Goal: Task Accomplishment & Management: Complete application form

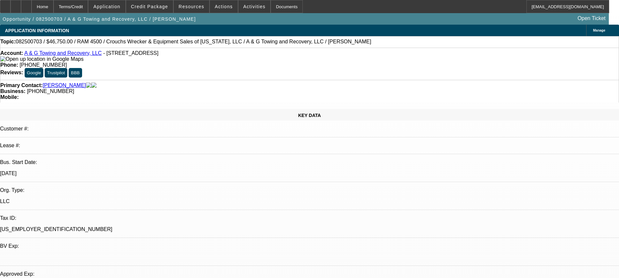
select select "0.15"
select select "2"
select select "0.1"
select select "0"
select select "2"
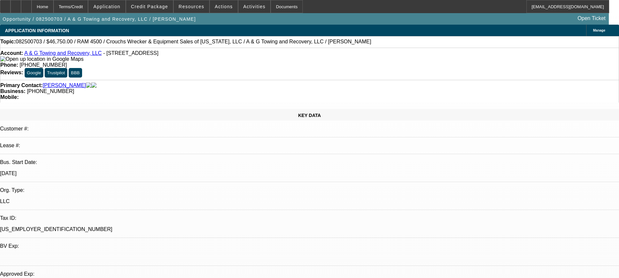
select select "0.1"
select select "1"
select select "2"
select select "4"
select select "1"
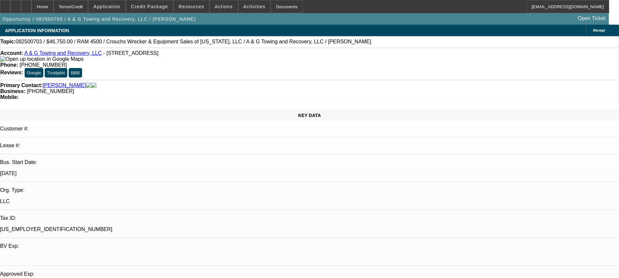
select select "2"
select select "4"
click at [16, 4] on icon at bounding box center [16, 4] width 0 height 0
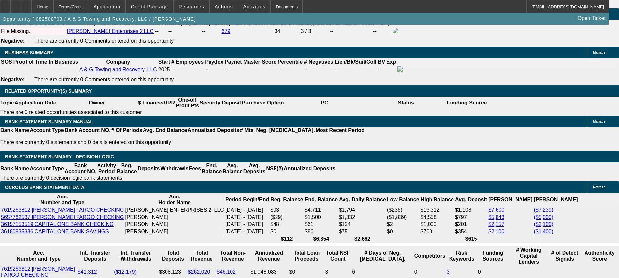
scroll to position [985, 0]
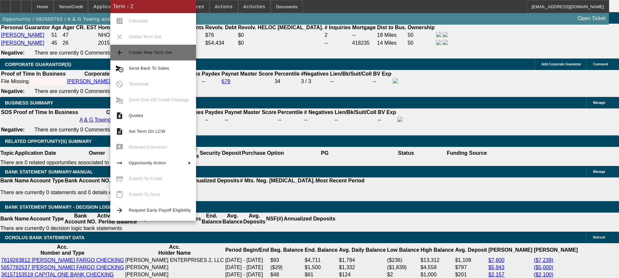
click at [155, 54] on span "Create New Term Set" at bounding box center [150, 52] width 43 height 5
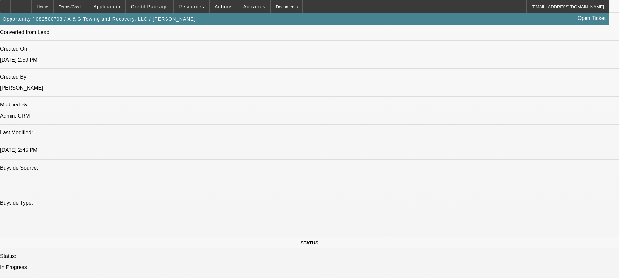
select select "0.15"
select select "2"
select select "0.1"
select select "0.15"
select select "2"
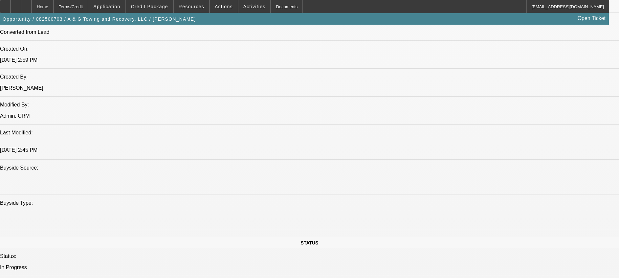
select select "0.1"
select select "0"
select select "2"
select select "0.1"
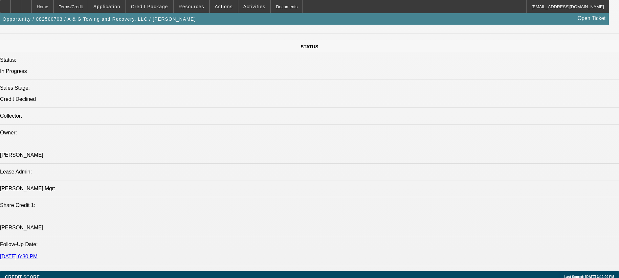
select select "1"
select select "2"
select select "4"
select select "1"
select select "2"
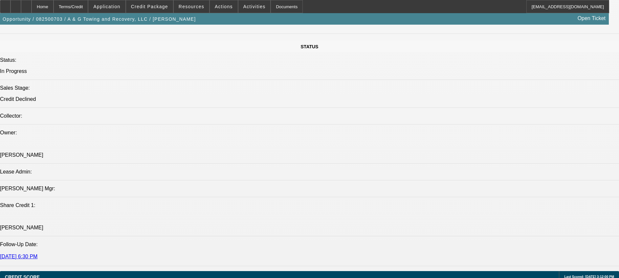
select select "4"
select select "1"
select select "2"
select select "4"
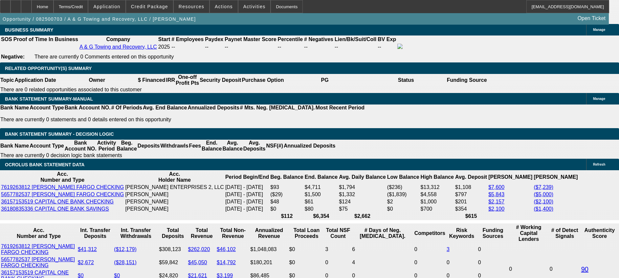
scroll to position [1043, 0]
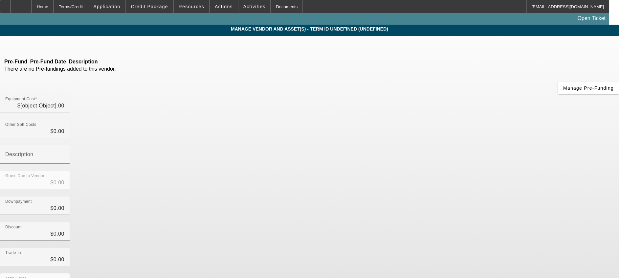
type input "$55,000.00"
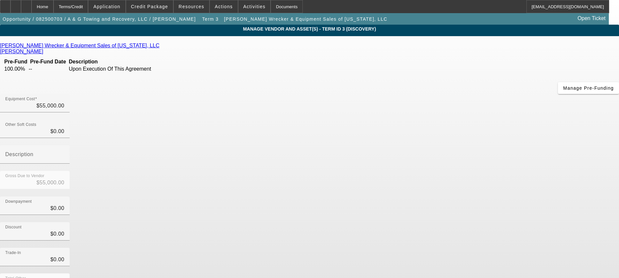
click at [161, 48] on icon at bounding box center [161, 46] width 0 height 6
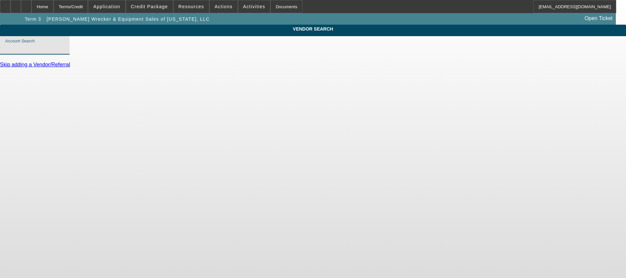
click at [64, 52] on input "Account Search" at bounding box center [34, 48] width 59 height 8
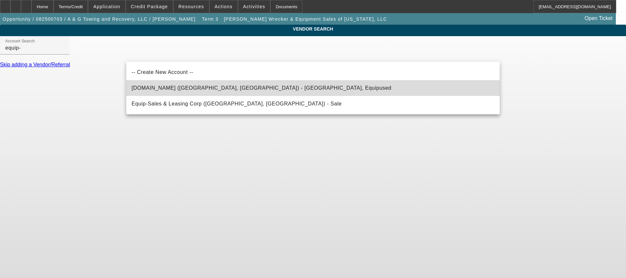
click at [169, 86] on span "Equip-Used.com (Northbrook, IL) - Equipused, Equipused" at bounding box center [262, 88] width 260 height 6
type input "Equip-Used.com (Northbrook, IL) - Equipused, Equipused"
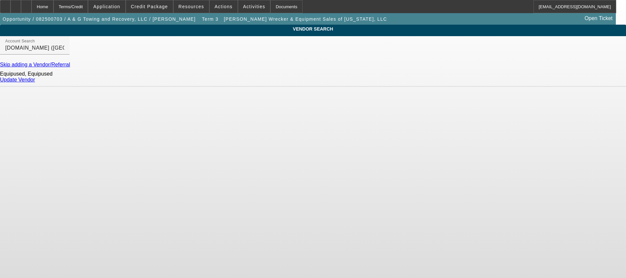
click at [35, 82] on link "Update Vendor" at bounding box center [17, 80] width 35 height 6
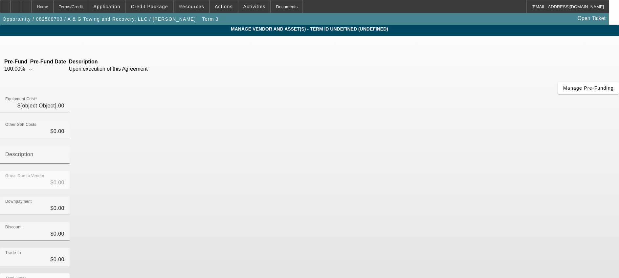
type input "$55,000.00"
click at [64, 102] on input "55000" at bounding box center [34, 106] width 59 height 8
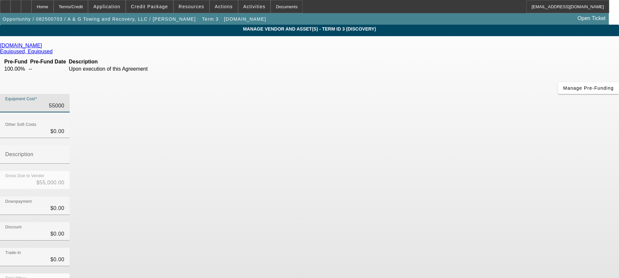
click at [64, 102] on input "55000" at bounding box center [34, 106] width 59 height 8
type input "5"
type input "$5.00"
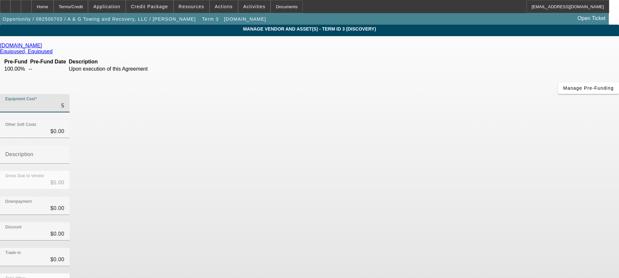
type input "59"
type input "$59.00"
type input "599"
type input "$599.00"
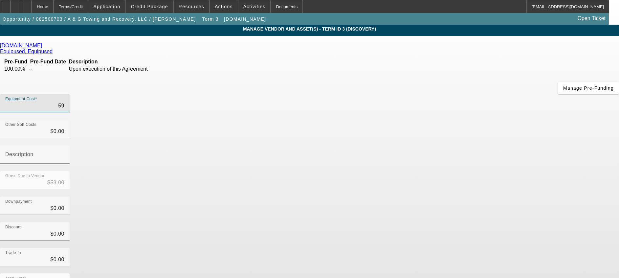
type input "$599.00"
type input "5999"
type input "$5,999.00"
type input "59995"
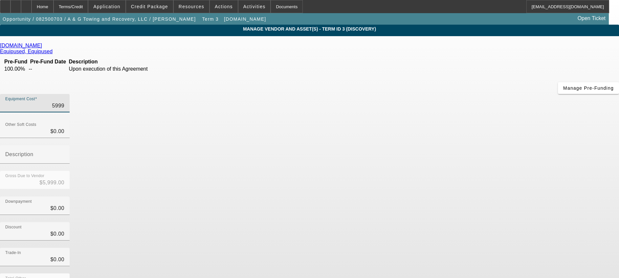
type input "$59,995.00"
click at [417, 196] on div "Downpayment $0.00" at bounding box center [309, 209] width 619 height 26
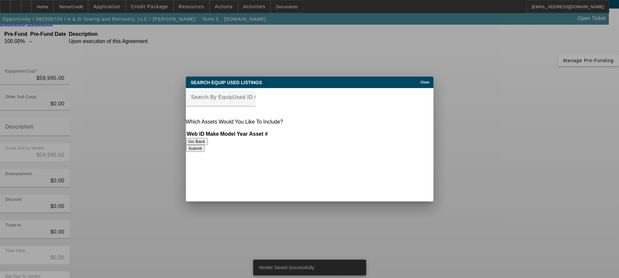
scroll to position [0, 0]
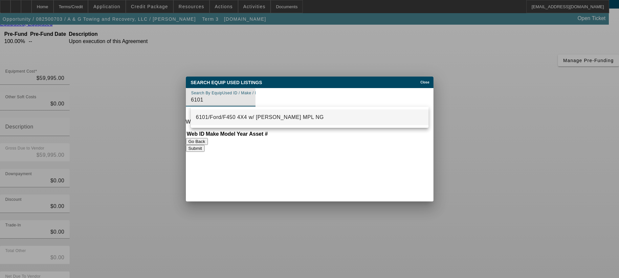
click at [292, 115] on mat-option "6101/Ford/F450 4X4 w/ Jerr-Dan MPL NG" at bounding box center [310, 117] width 238 height 16
type input "6101/Ford/F450 4X4 w/ Jerr-Dan MPL NG"
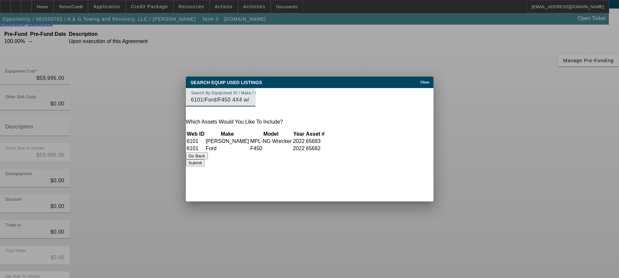
click at [204, 164] on button "Submit" at bounding box center [195, 162] width 19 height 7
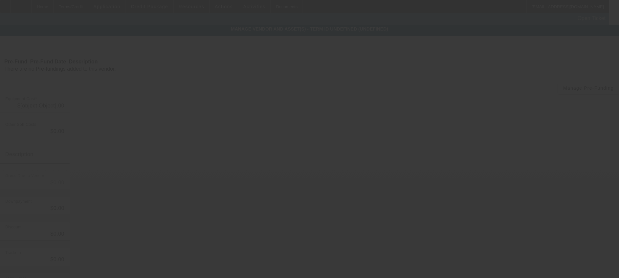
type input "$59,995.00"
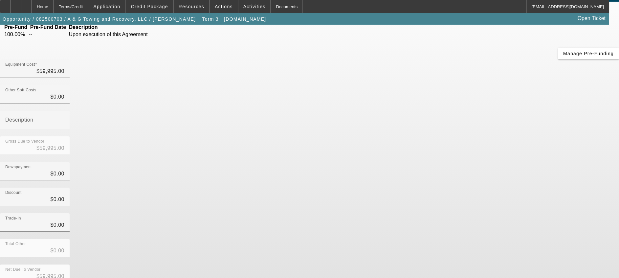
scroll to position [40, 0]
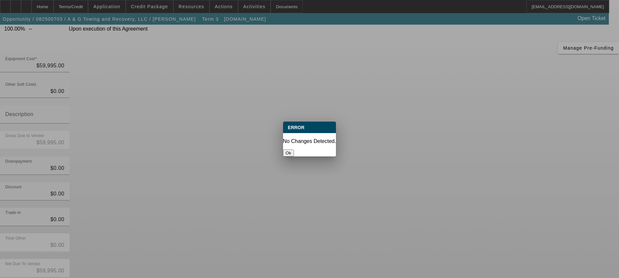
scroll to position [0, 0]
click at [294, 149] on button "Ok" at bounding box center [288, 152] width 11 height 7
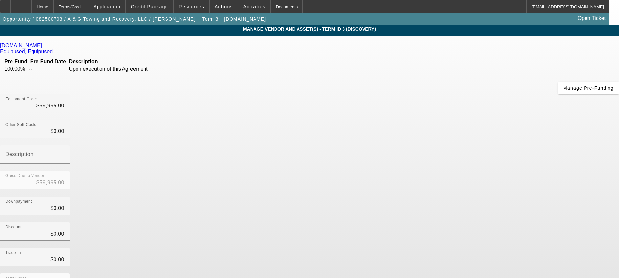
scroll to position [40, 0]
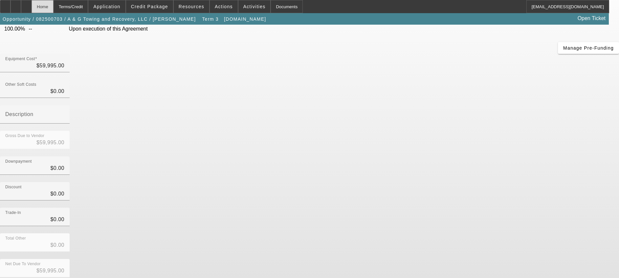
click at [53, 3] on div "Home" at bounding box center [43, 6] width 22 height 13
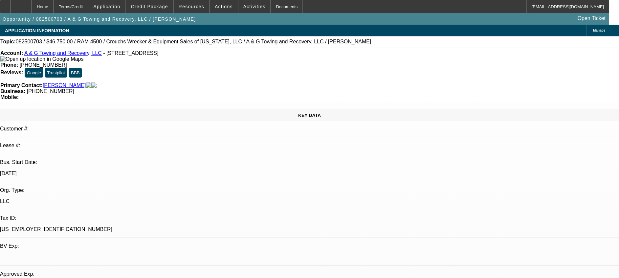
select select "0.15"
select select "2"
select select "0.1"
select select "0.15"
select select "2"
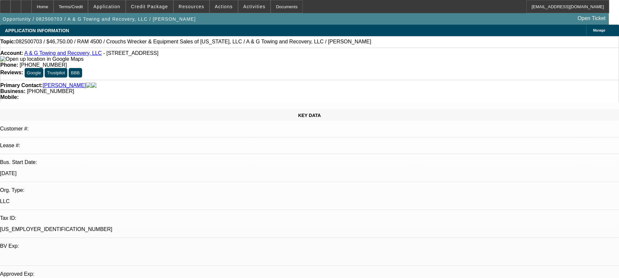
select select "0.1"
select select "0"
select select "2"
select select "0.1"
select select "1"
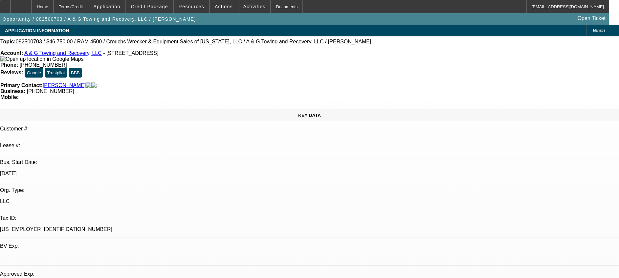
select select "2"
select select "4"
select select "1"
select select "2"
select select "4"
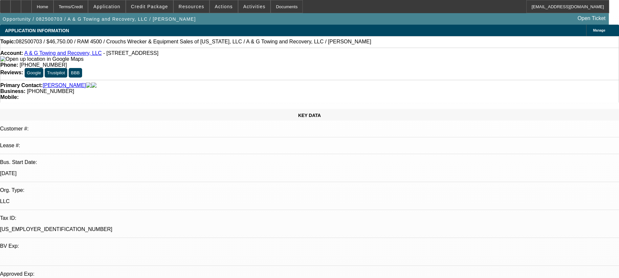
select select "1"
select select "2"
select select "4"
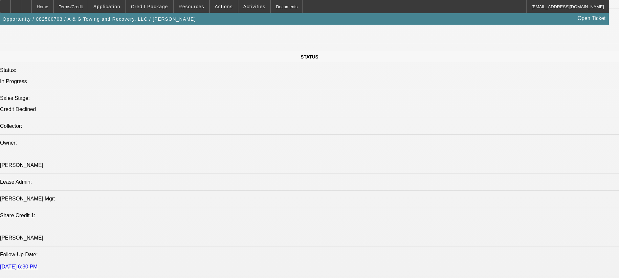
scroll to position [738, 0]
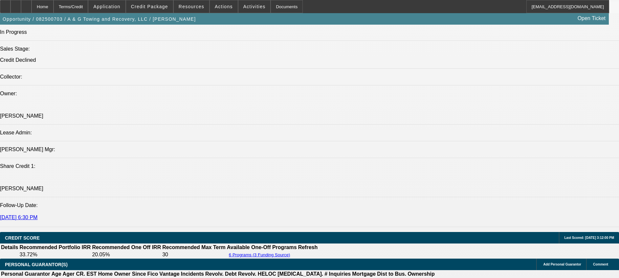
drag, startPoint x: 325, startPoint y: 139, endPoint x: 328, endPoint y: 138, distance: 3.4
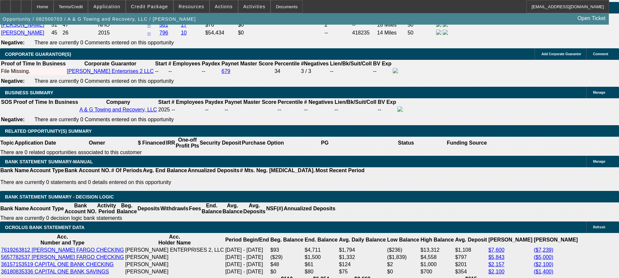
scroll to position [1105, 0]
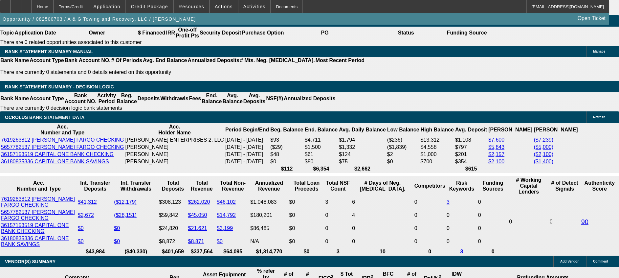
select select "0.2"
type input "$11,999.00"
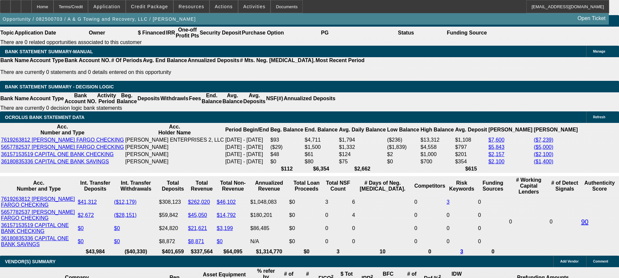
type input "UNKNOWN"
type input "$4,301.66"
type input "$2,150.83"
select select "0.15"
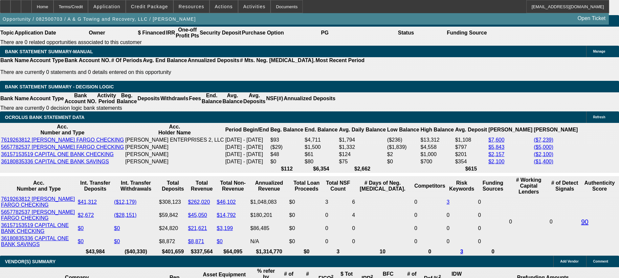
type input "$8,999.25"
type input "$4,570.52"
type input "$2,285.26"
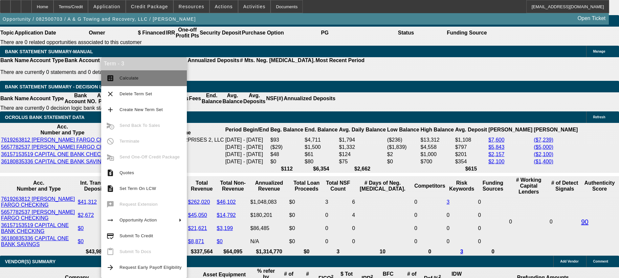
click at [147, 74] on span "Calculate" at bounding box center [150, 78] width 62 height 8
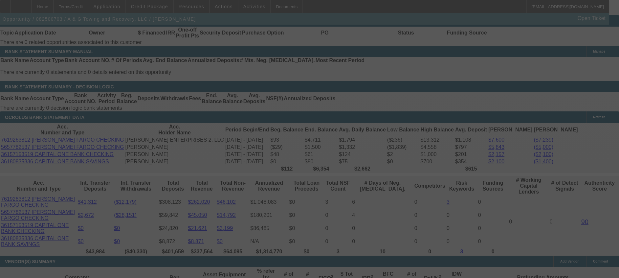
select select "0.15"
select select "2"
select select "0.1"
select select "4"
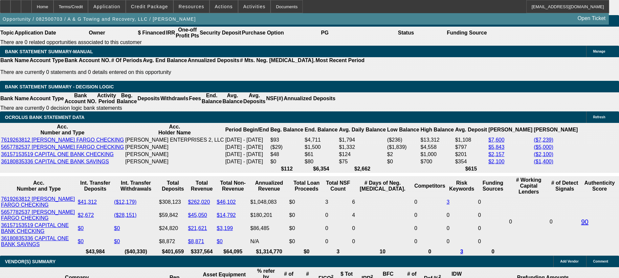
select select "1"
type input "$2,285.26"
type input "UNKNOWN"
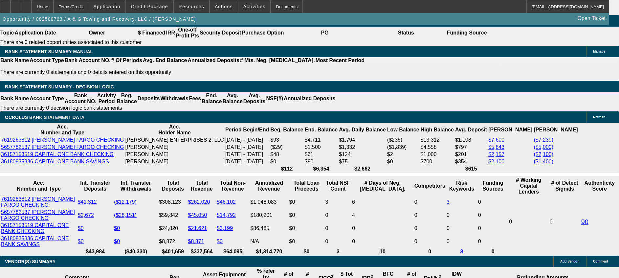
select select "0"
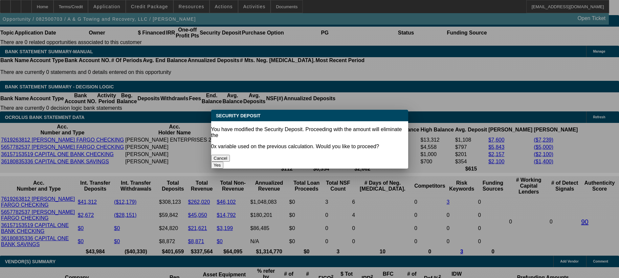
scroll to position [0, 0]
click at [223, 161] on button "Yes" at bounding box center [217, 164] width 12 height 7
type input "$0.00"
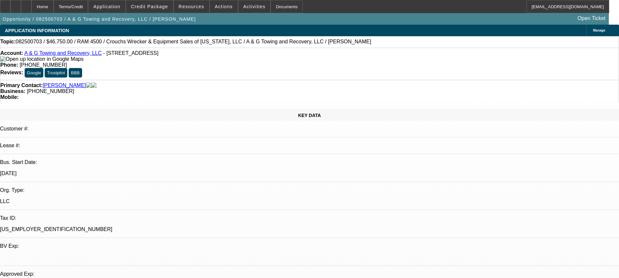
scroll to position [1105, 0]
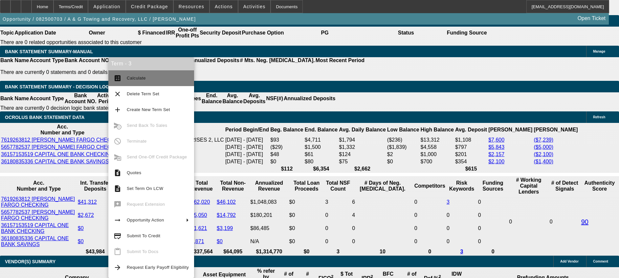
click at [156, 79] on span "Calculate" at bounding box center [158, 78] width 62 height 8
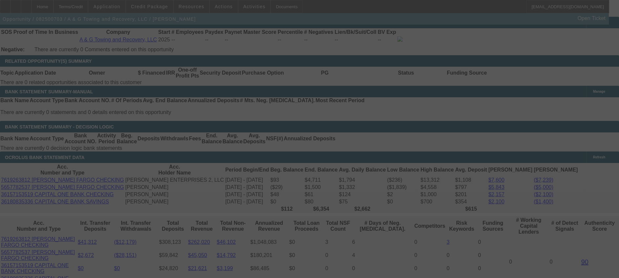
scroll to position [1055, 0]
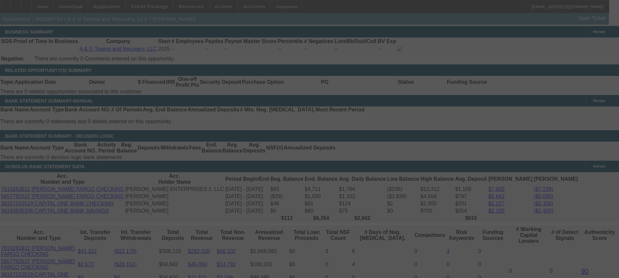
select select "0.15"
select select "0"
select select "2"
select select "0.1"
select select "4"
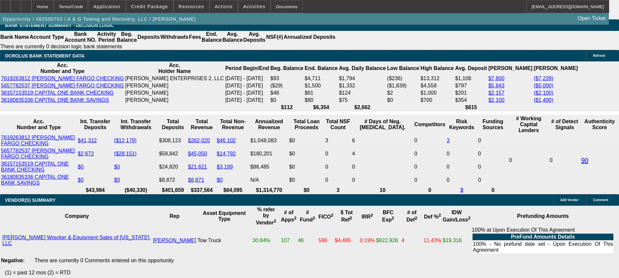
scroll to position [1174, 0]
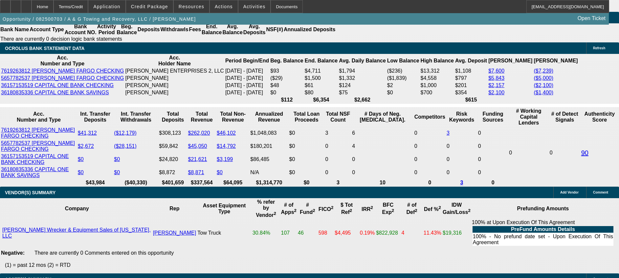
select select "2"
type input "$4,570.52"
type input "UNKNOWN"
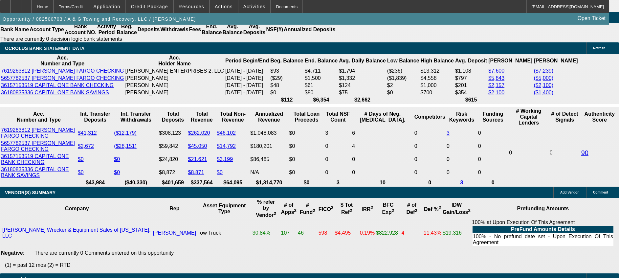
select select "1"
select select "0"
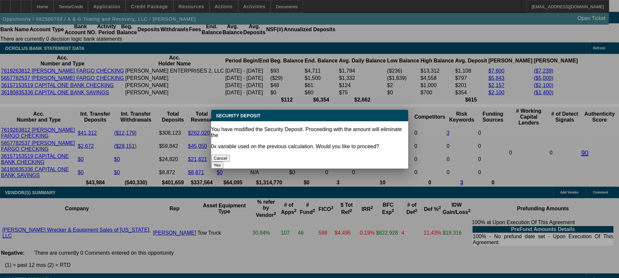
scroll to position [0, 0]
click at [223, 161] on button "Yes" at bounding box center [217, 164] width 12 height 7
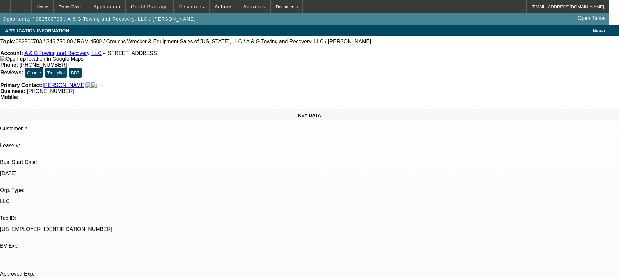
type input "$0.00"
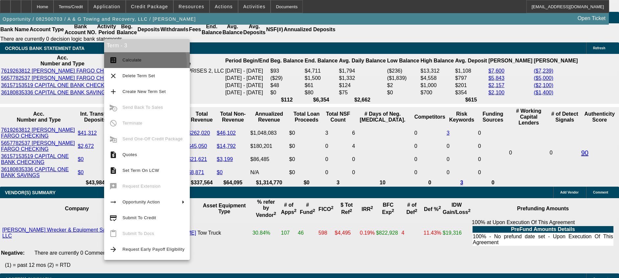
click at [138, 63] on span "Calculate" at bounding box center [153, 60] width 62 height 8
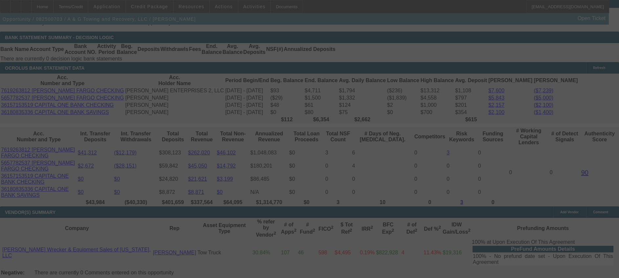
select select "0.15"
select select "0"
select select "0.1"
select select "4"
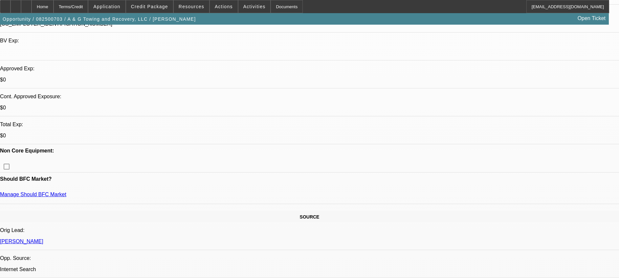
scroll to position [208, 0]
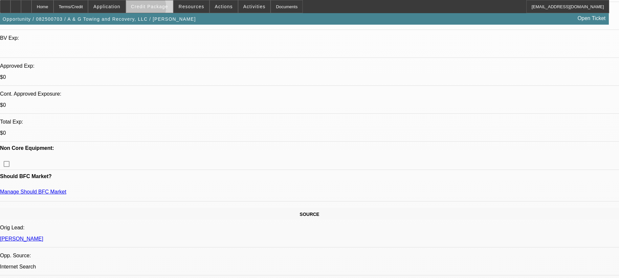
click at [154, 9] on span "Credit Package" at bounding box center [149, 6] width 37 height 5
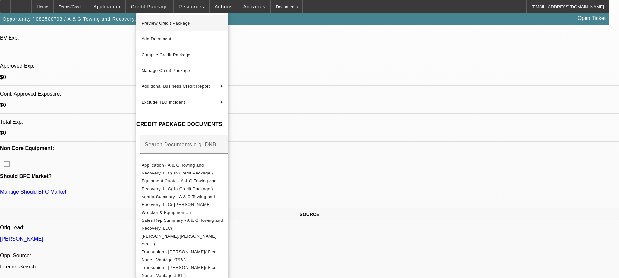
click at [172, 25] on span "Preview Credit Package" at bounding box center [165, 23] width 49 height 5
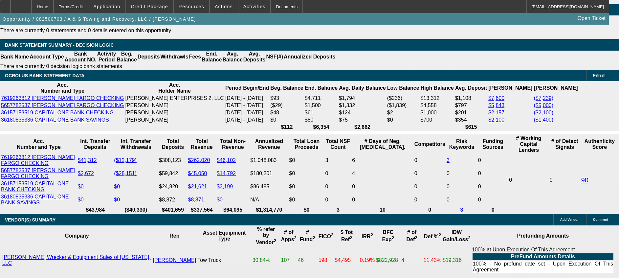
scroll to position [1143, 0]
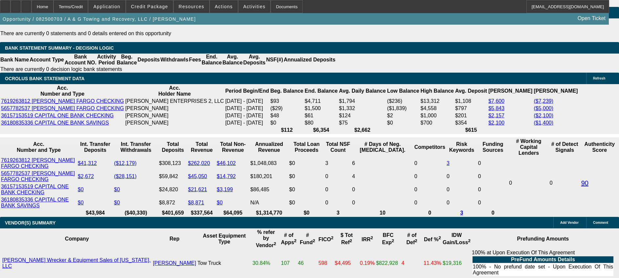
select select "0.1"
type input "$5,999.50"
type input "UNKNOWN"
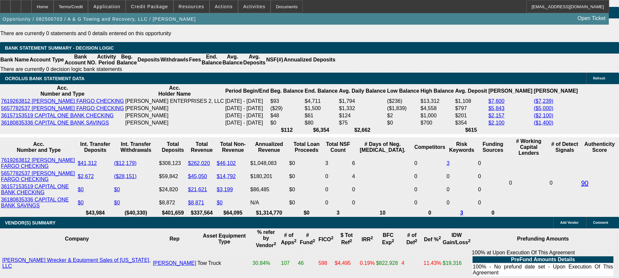
type input "$2,419.69"
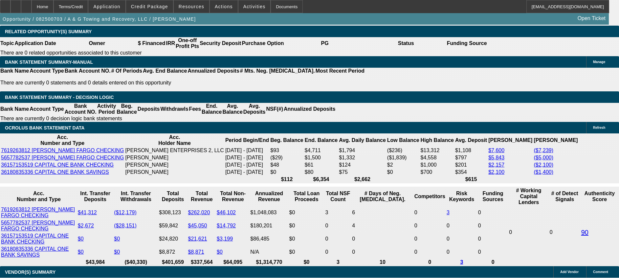
type input "3"
type input "$18,732.86"
type input "36"
type input "$2,127.42"
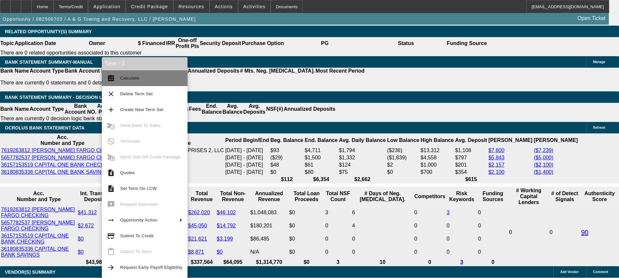
click at [138, 80] on span "Calculate" at bounding box center [129, 77] width 19 height 5
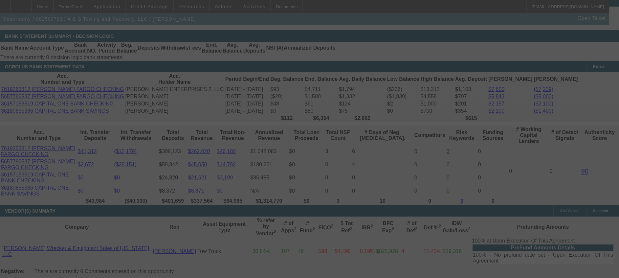
scroll to position [1143, 0]
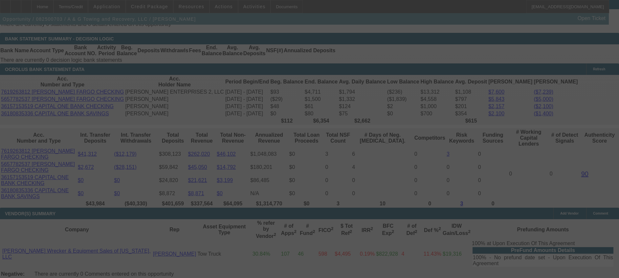
select select "0.1"
select select "0"
select select "0.1"
select select "4"
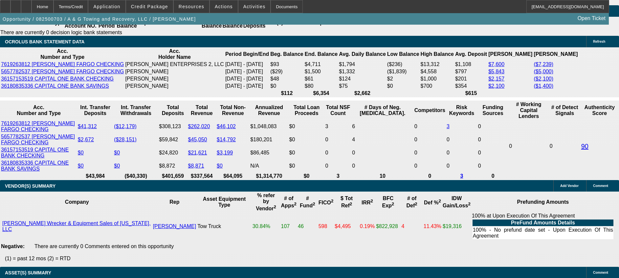
scroll to position [1181, 0]
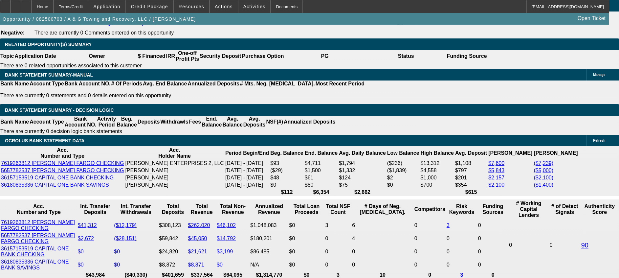
scroll to position [1042, 0]
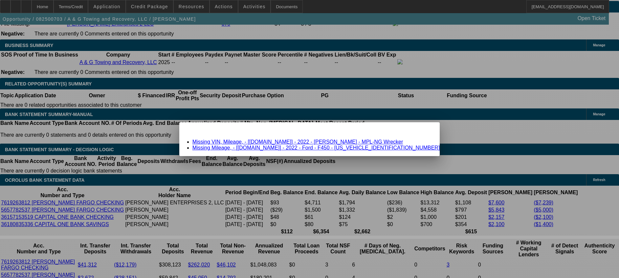
click at [258, 140] on link "Missing VIN, Mileage, - [Equip-Used.com] - 2022 - Jerr-Dan - MPL-NG Wrecker" at bounding box center [297, 142] width 211 height 6
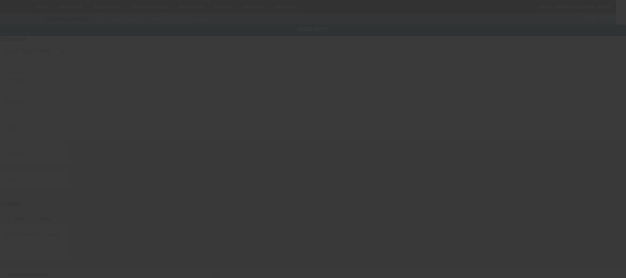
type input "Jerr-Dan"
type input "MPL-NG Wrecker"
radio input "true"
type textarea "Jerr-Dan MPL-NG Wrecker"
type input "3881 S Shades Crest Rd"
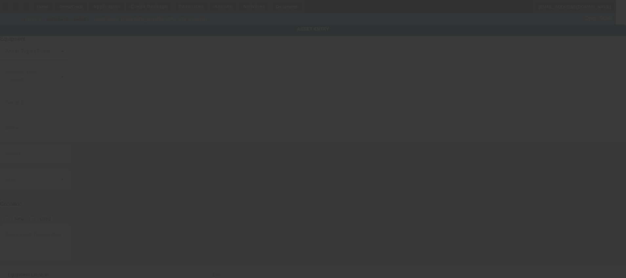
type input "Birmingham"
type input "35244"
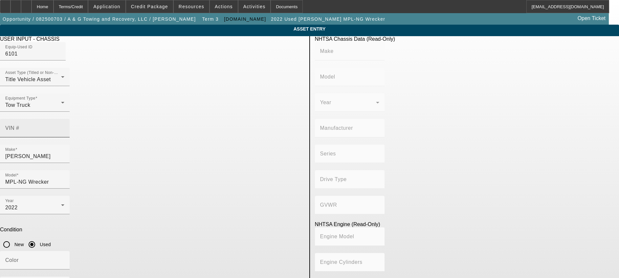
click at [19, 125] on mat-label "VIN #" at bounding box center [12, 128] width 14 height 6
click at [64, 127] on input "VIN #" at bounding box center [34, 131] width 59 height 8
paste input "1FDUF4HT5NDA03557"
type input "1FDUF4HT5NDA03557"
type input "FORD"
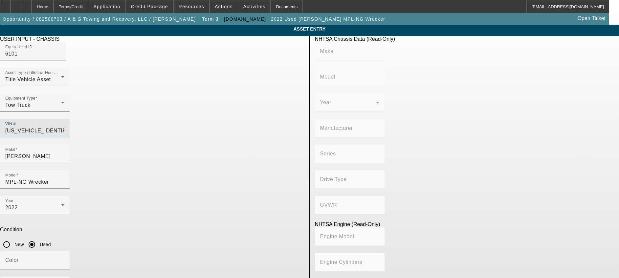
type input "F-450"
type input "FORD MOTOR COMPANY"
type input "F-Series Super Duty - Dual Rear Wheel"
type input "4WD/4-Wheel Drive/4x4"
type input "Class 5: 16,001 - 19,500 lb (7,258 - 8,845 kg)"
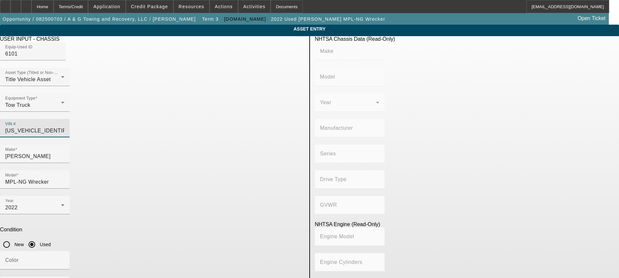
type input "8"
type input "Diesel"
type input "408.85908543470"
type input "6.7"
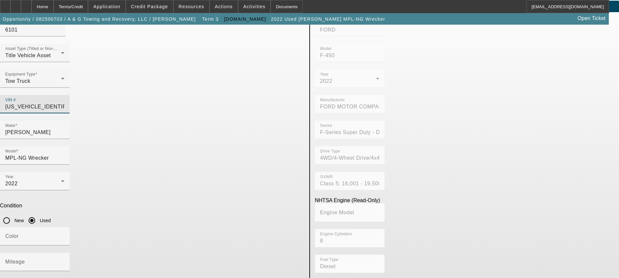
scroll to position [34, 0]
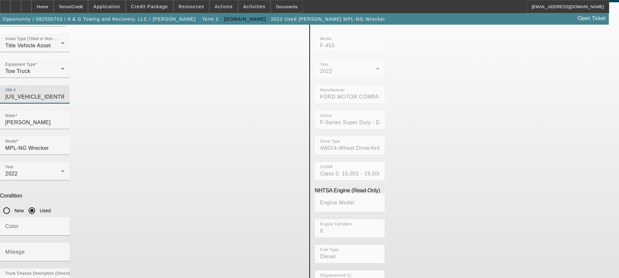
type input "1FDUF4HT5NDA03557"
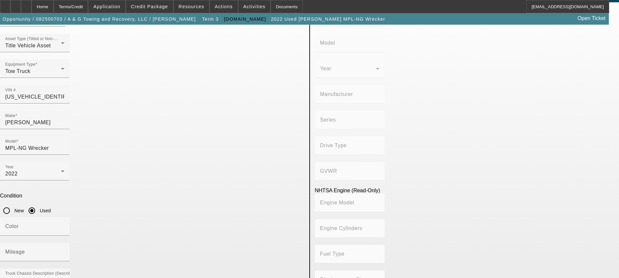
type input "FORD"
type input "F-450"
type input "FORD MOTOR COMPANY"
type input "F-Series Super Duty - Dual Rear Wheel"
type input "4WD/4-Wheel Drive/4x4"
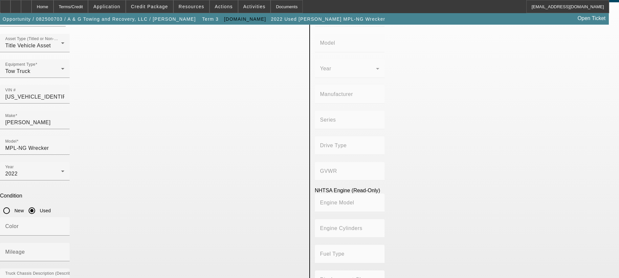
type input "Class 5: 16,001 - 19,500 lb (7,258 - 8,845 kg)"
type input "8"
type input "Diesel"
type input "408.85908543470"
type input "6.7"
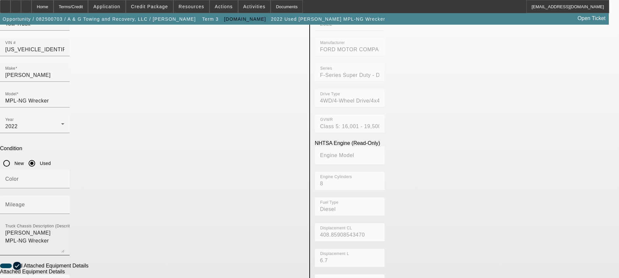
scroll to position [83, 0]
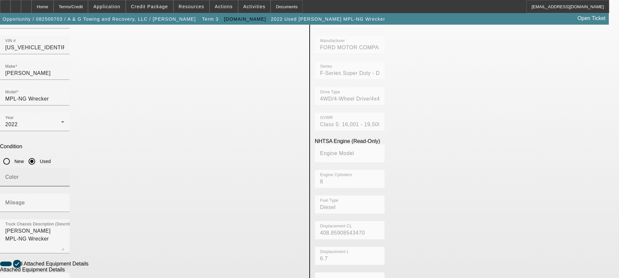
click at [64, 168] on div "Color" at bounding box center [34, 177] width 59 height 18
type input "White"
click at [64, 201] on input "Mileage" at bounding box center [34, 205] width 59 height 8
paste input "149206"
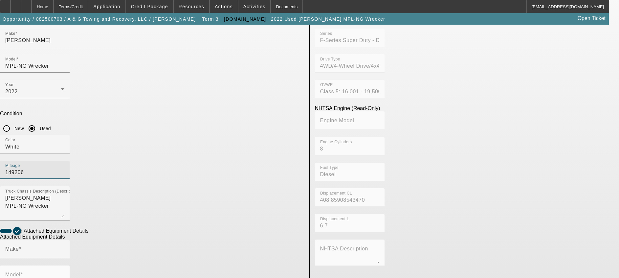
scroll to position [171, 0]
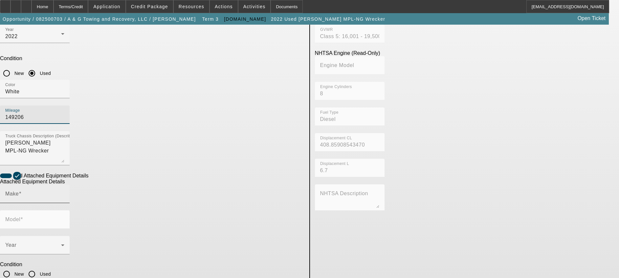
type input "149206"
click at [64, 192] on input "Make" at bounding box center [34, 196] width 59 height 8
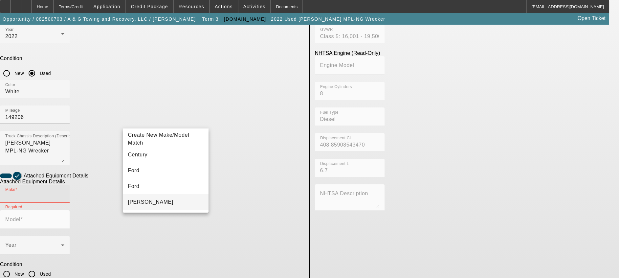
click at [157, 202] on mat-option "Jerr-Dan" at bounding box center [166, 202] width 86 height 16
type input "Jerr-Dan"
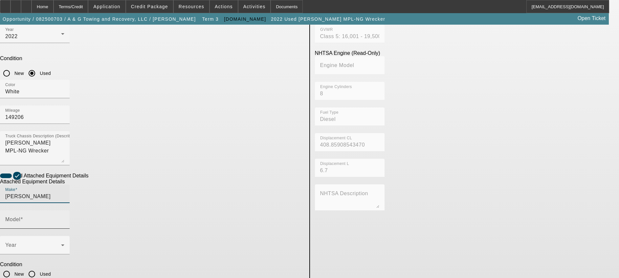
click at [64, 218] on input "Model" at bounding box center [34, 222] width 59 height 8
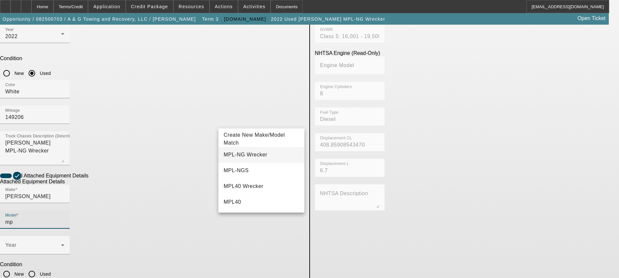
click at [256, 155] on span "MPL-NG Wrecker" at bounding box center [245, 155] width 44 height 6
type input "MPL-NG Wrecker"
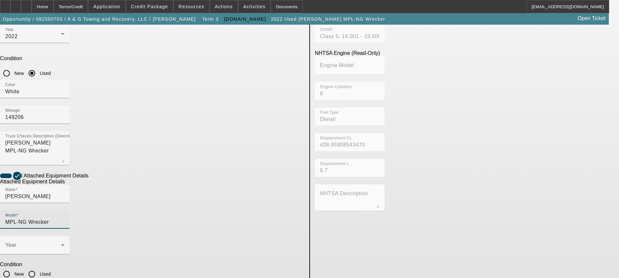
drag, startPoint x: 253, startPoint y: 145, endPoint x: 237, endPoint y: 143, distance: 15.8
click at [38, 267] on input "Used" at bounding box center [31, 273] width 13 height 13
radio input "true"
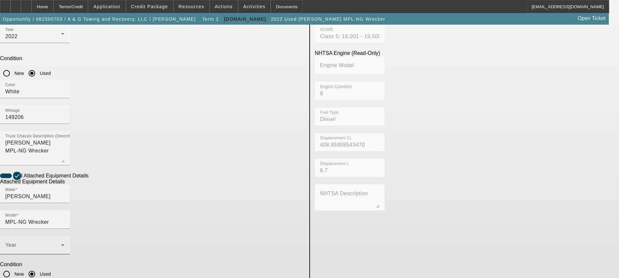
click at [70, 236] on div "Year" at bounding box center [35, 245] width 70 height 18
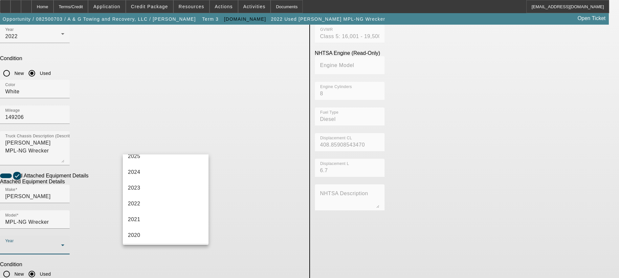
scroll to position [98, 0]
click at [164, 161] on mat-option "2022" at bounding box center [166, 161] width 86 height 16
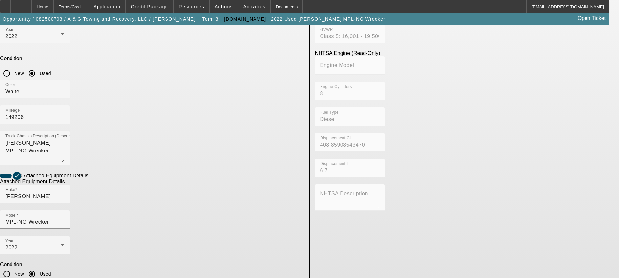
checkbox input "true"
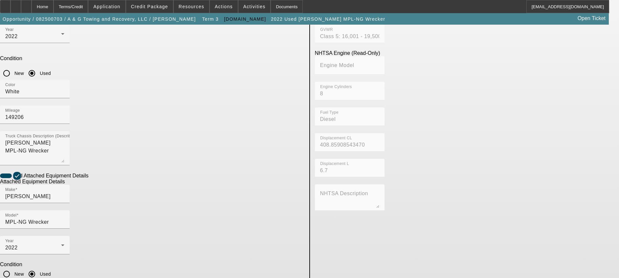
paste textarea "Jerr-Dan MPL NG"
type textarea "Jerr-Dan MPL NG"
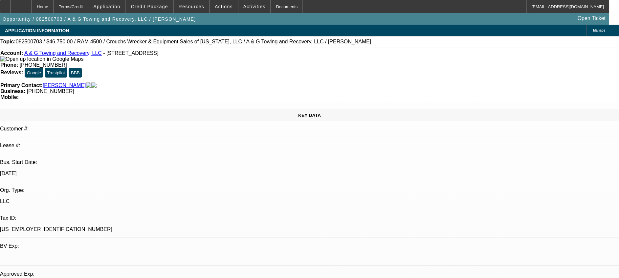
select select "0.1"
select select "0"
select select "0.1"
select select "4"
select select "0.15"
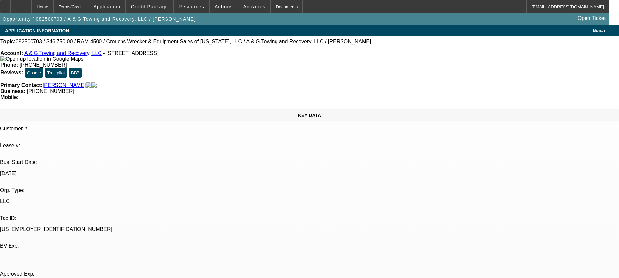
select select "2"
select select "0.1"
select select "4"
select select "0"
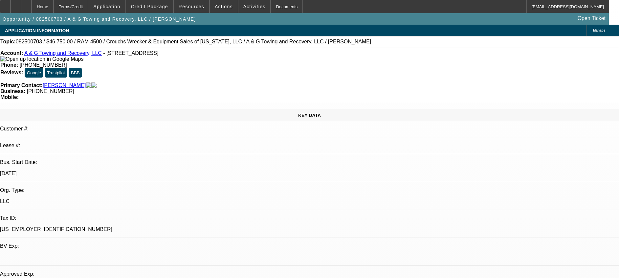
select select "2"
select select "0.1"
select select "4"
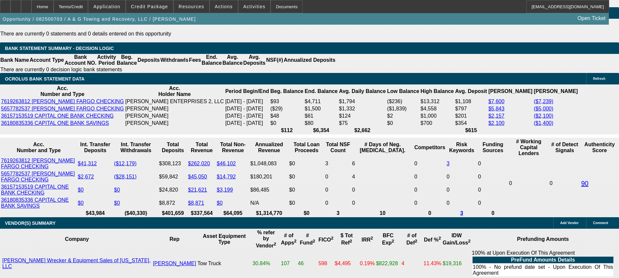
scroll to position [1132, 0]
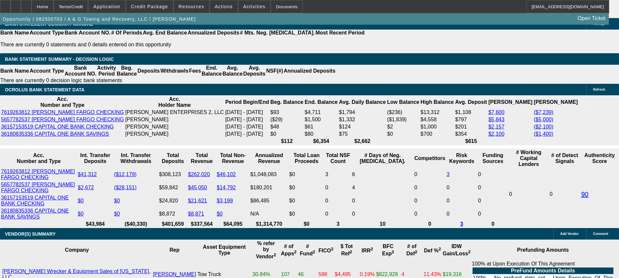
select select "0"
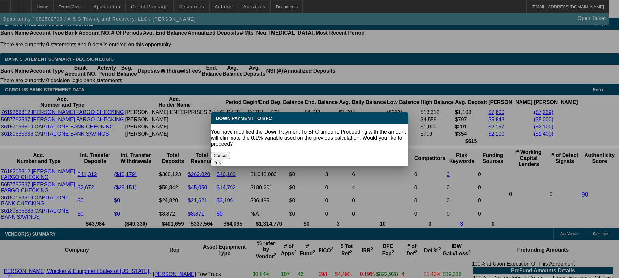
scroll to position [0, 0]
click at [223, 159] on button "Yes" at bounding box center [217, 162] width 12 height 7
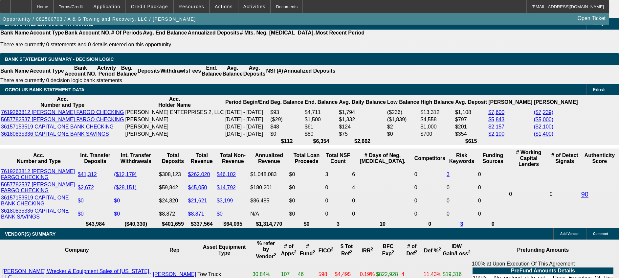
type input "$0.00"
type input "UNKNOWN"
type input "$2,363.80"
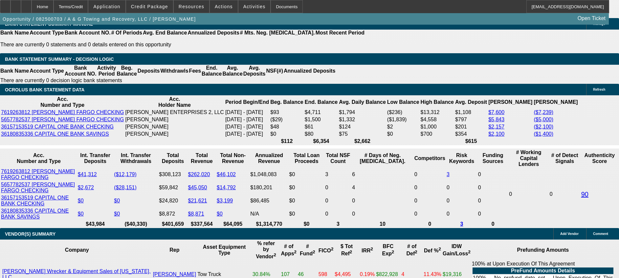
type input "$7,000.00"
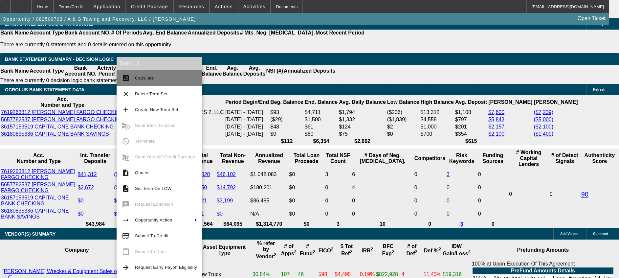
click at [150, 76] on span "Calculate" at bounding box center [144, 77] width 19 height 5
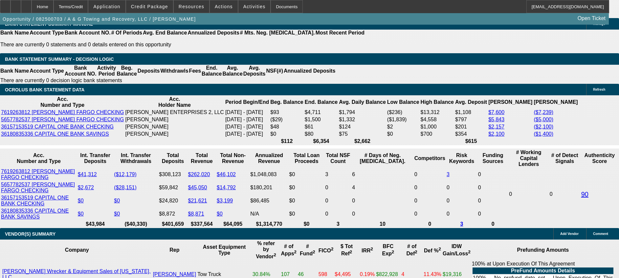
type input "$2,088.00"
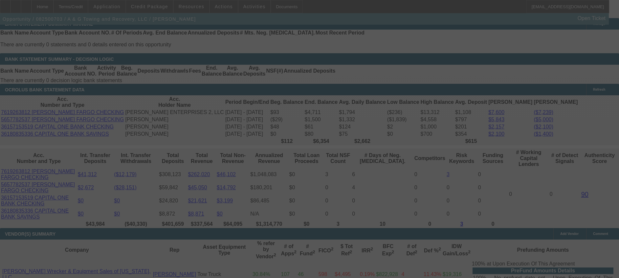
select select "0"
select select "0.1"
select select "4"
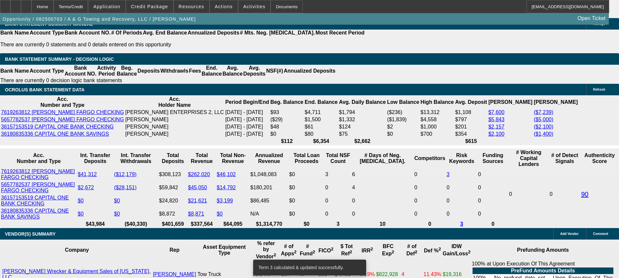
drag, startPoint x: 148, startPoint y: 160, endPoint x: 138, endPoint y: 160, distance: 9.9
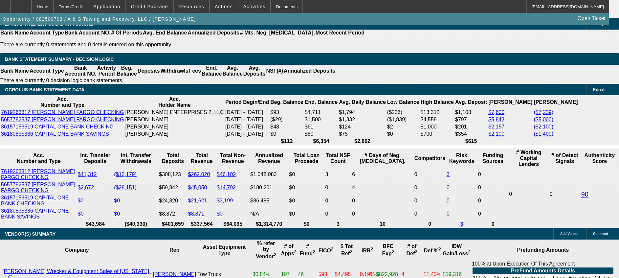
type input "2"
type input "UNKNOWN"
type input "$1,517.91"
type input "20"
type input "$1,969.48"
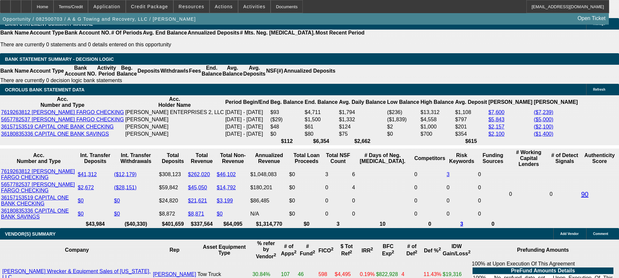
type input "20"
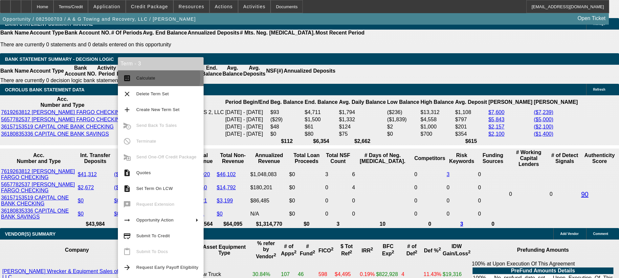
click at [156, 77] on span "Calculate" at bounding box center [167, 78] width 62 height 8
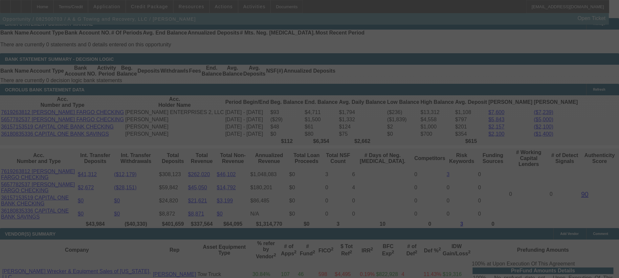
select select "0"
select select "0.1"
select select "4"
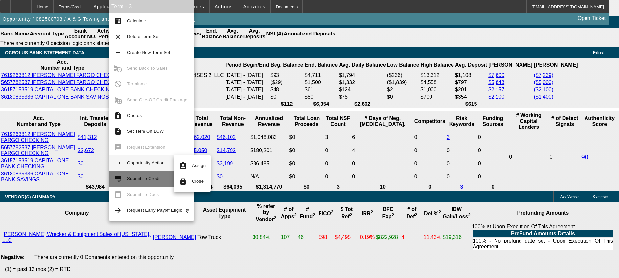
scroll to position [1181, 0]
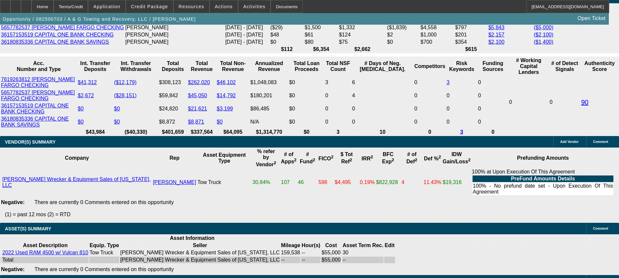
scroll to position [1231, 0]
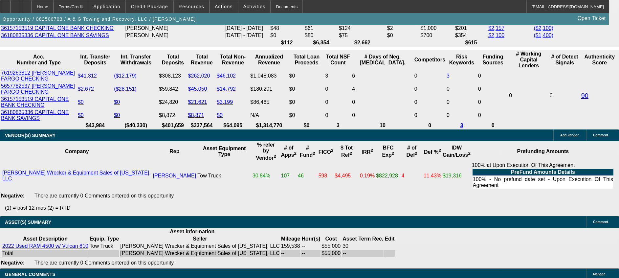
select select "2"
type input "UNKNOWN"
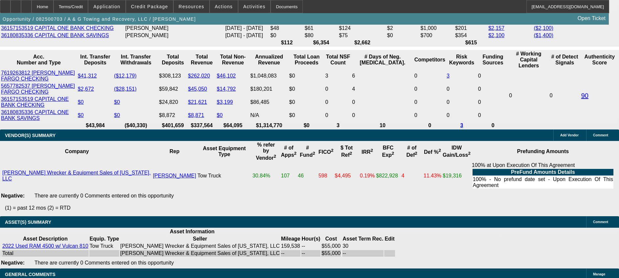
select select "2"
type input "$3,938.96"
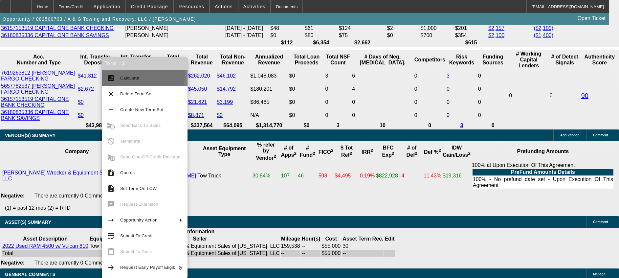
click at [140, 74] on span "Calculate" at bounding box center [151, 78] width 62 height 8
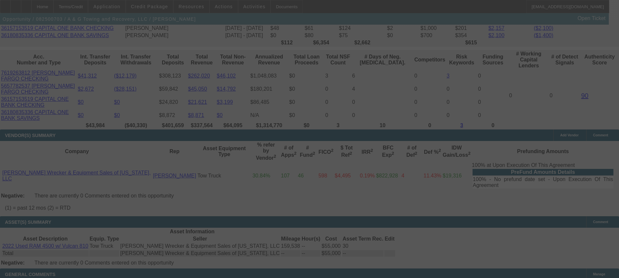
select select "0"
select select "2"
select select "0.1"
select select "4"
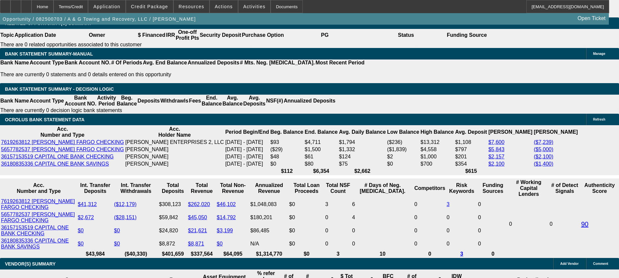
scroll to position [1103, 0]
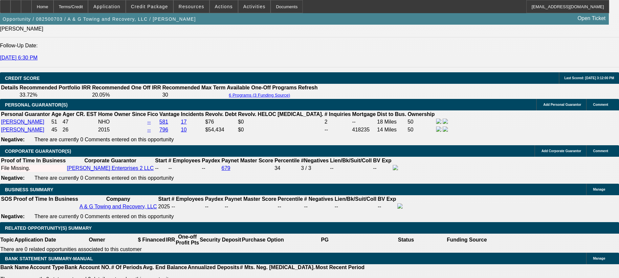
scroll to position [884, 0]
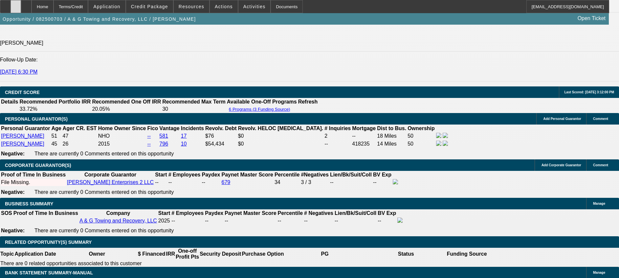
click at [16, 4] on icon at bounding box center [16, 4] width 0 height 0
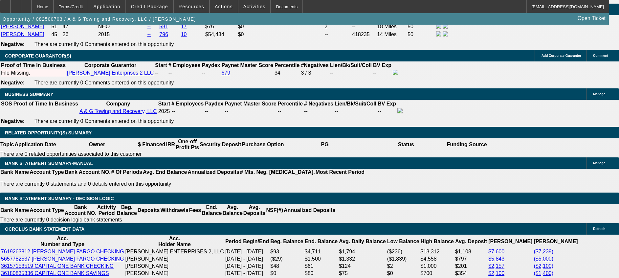
scroll to position [982, 0]
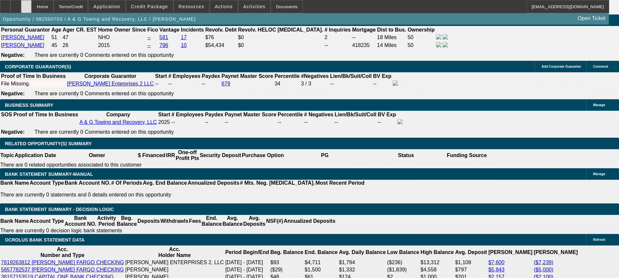
click at [32, 9] on div at bounding box center [26, 6] width 11 height 13
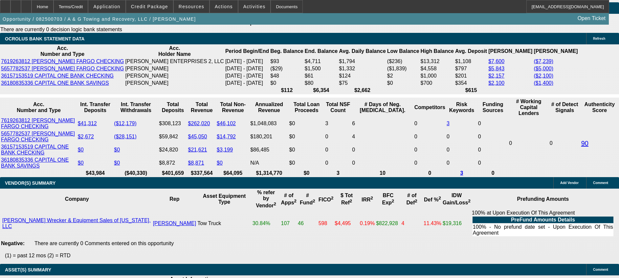
select select "0.15"
select select "2"
select select "0.1"
select select "0.15"
select select "2"
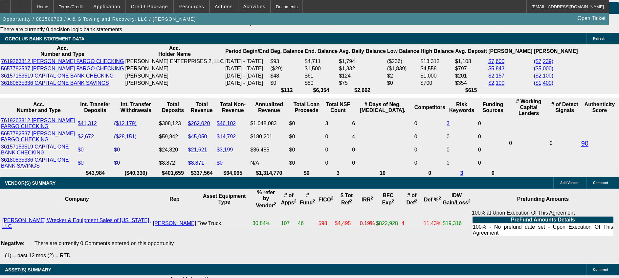
select select "0.1"
select select "0.15"
select select "2"
select select "0.1"
select select "0"
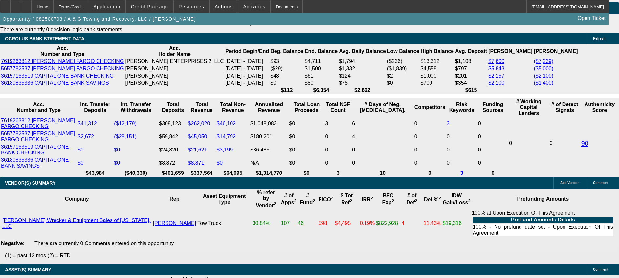
select select "2"
select select "0.1"
select select "1"
select select "2"
select select "4"
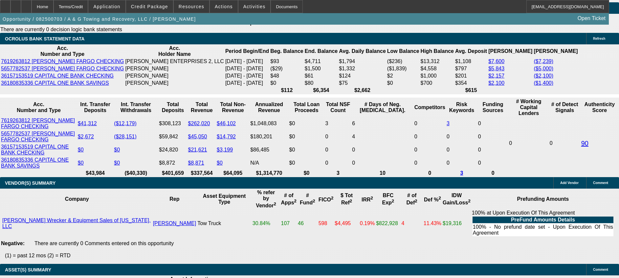
select select "1"
select select "2"
select select "4"
select select "1"
select select "2"
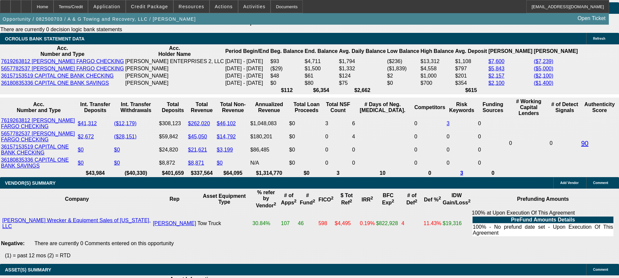
select select "4"
select select "1"
select select "2"
select select "4"
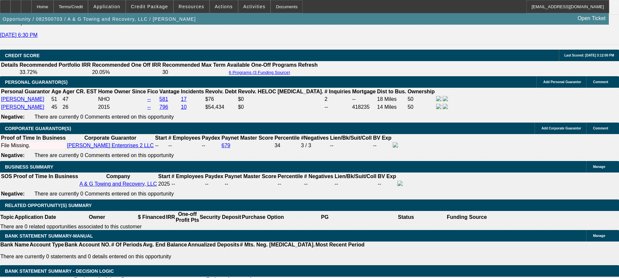
scroll to position [860, 0]
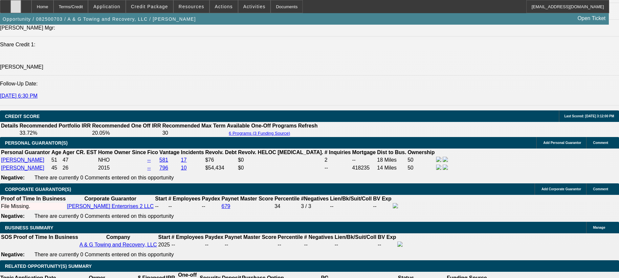
click at [21, 2] on div at bounding box center [16, 6] width 11 height 13
click at [151, 4] on span "Credit Package" at bounding box center [149, 6] width 37 height 5
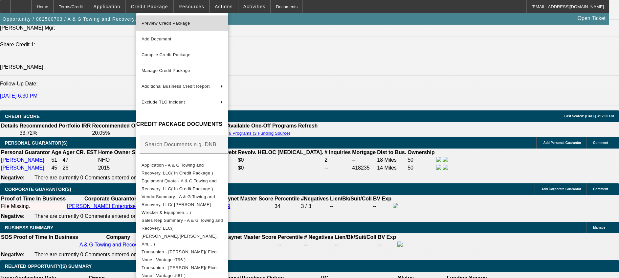
click at [206, 20] on span "Preview Credit Package" at bounding box center [181, 23] width 81 height 8
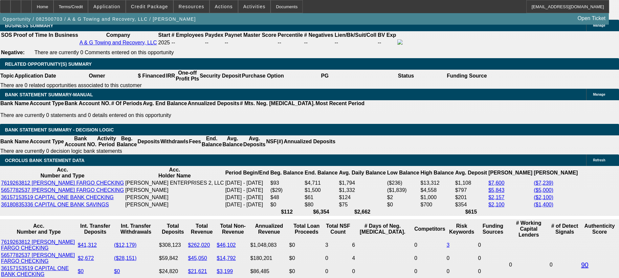
scroll to position [1057, 0]
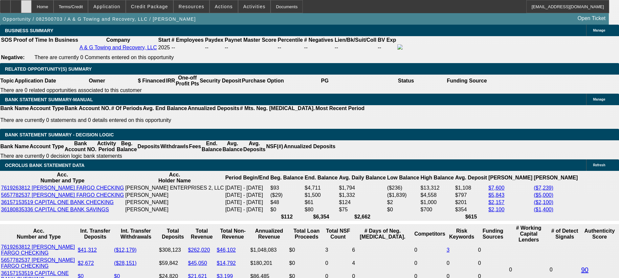
click at [32, 2] on div at bounding box center [26, 6] width 11 height 13
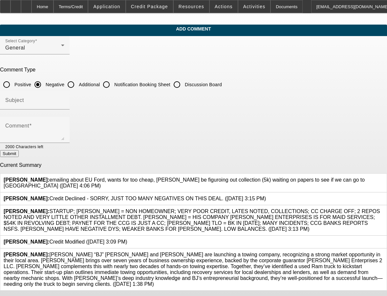
scroll to position [27, 0]
click at [383, 177] on icon at bounding box center [383, 177] width 0 height 0
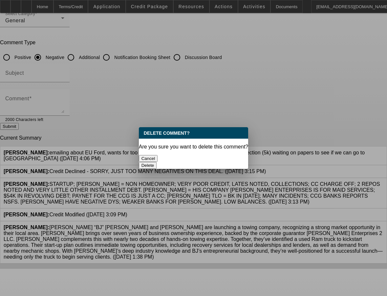
scroll to position [0, 0]
click at [157, 162] on button "Delete" at bounding box center [148, 165] width 18 height 7
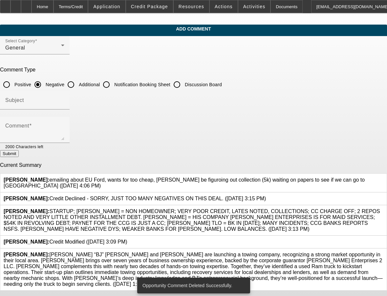
scroll to position [9, 0]
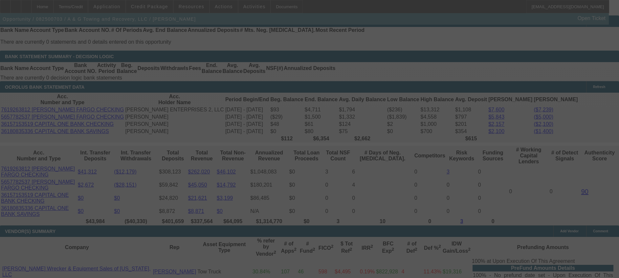
scroll to position [1079, 0]
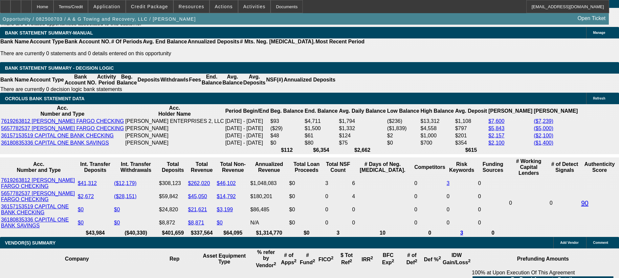
select select "0.15"
select select "2"
select select "0.1"
select select "0.15"
select select "2"
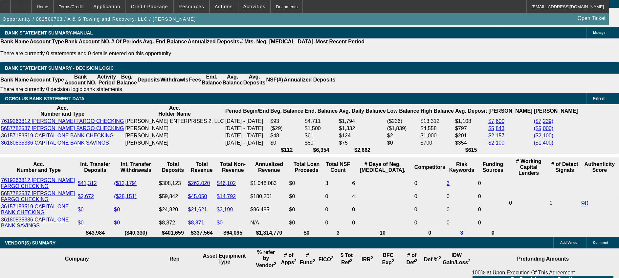
select select "0.1"
select select "0"
select select "2"
select select "0.1"
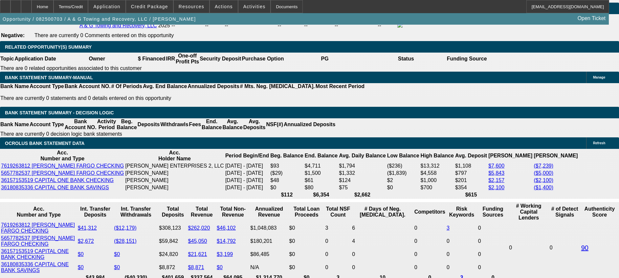
select select "1"
select select "2"
select select "4"
select select "1"
select select "2"
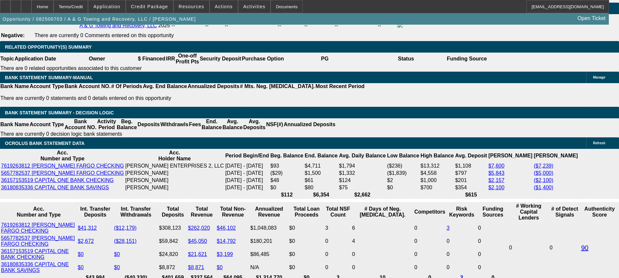
select select "4"
select select "1"
select select "2"
select select "4"
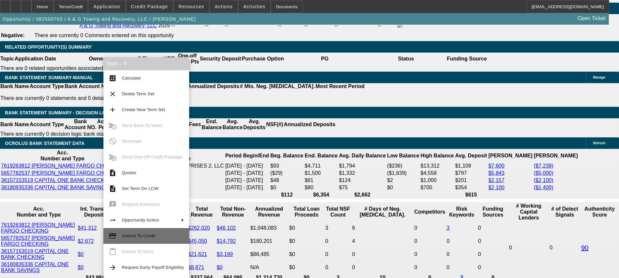
click at [155, 234] on span "Submit To Credit" at bounding box center [153, 236] width 62 height 8
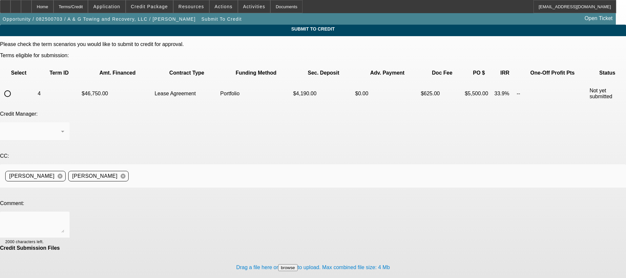
click at [14, 87] on input "radio" at bounding box center [7, 93] width 13 height 13
radio input "true"
click at [67, 127] on icon at bounding box center [63, 131] width 8 height 8
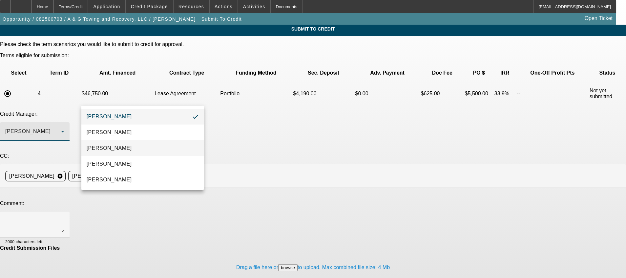
click at [140, 147] on mat-option "Arida, Michael" at bounding box center [142, 148] width 122 height 16
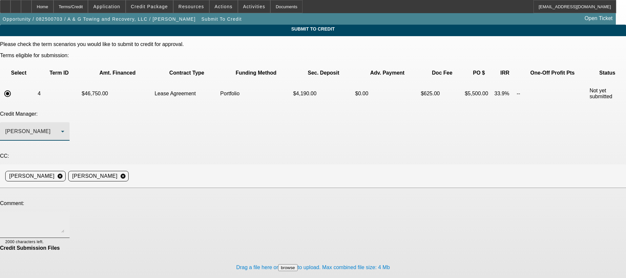
click at [64, 211] on div at bounding box center [34, 224] width 59 height 26
paste textarea "Good Afternoon Michael- wanted you to take a second look at this one, customer …"
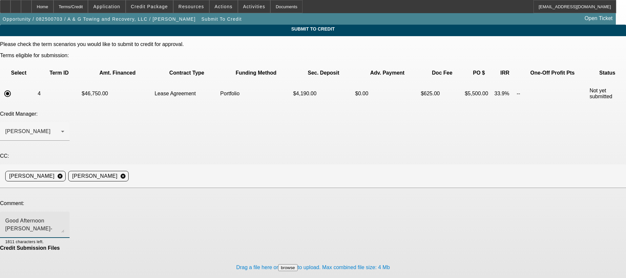
click at [64, 217] on textarea "Good Afternoon Michael- wanted you to take a second look at this one, customer …" at bounding box center [34, 225] width 59 height 16
drag, startPoint x: 220, startPoint y: 153, endPoint x: 135, endPoint y: 153, distance: 85.0
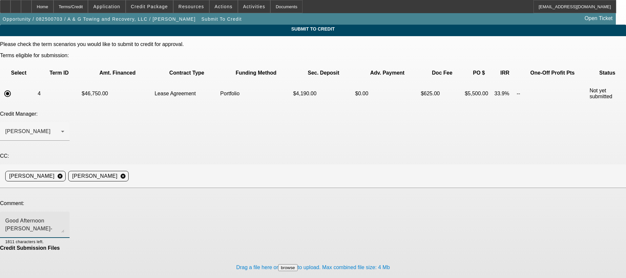
click at [64, 217] on textarea "Good Afternoon Michael- wanted you to take a second look at this one, customer …" at bounding box center [34, 225] width 59 height 16
drag, startPoint x: 264, startPoint y: 152, endPoint x: 273, endPoint y: 154, distance: 9.3
click at [64, 217] on textarea "Good Afternoon Michael- Could you take a second look at this one? I spoke with …" at bounding box center [34, 225] width 59 height 16
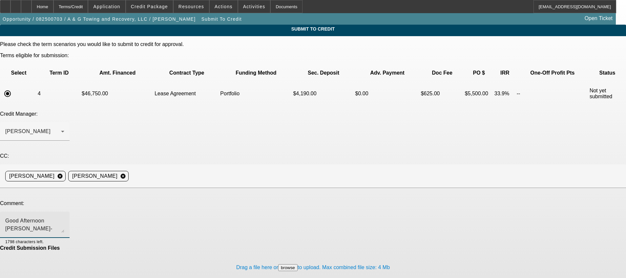
click at [64, 217] on textarea "Good Afternoon Michael- Could you take a second look at this one? I spoke with …" at bounding box center [34, 225] width 59 height 16
click at [64, 211] on div "Good Afternoon, Michael. Could you take a second look at this one? I spoke with…" at bounding box center [34, 224] width 59 height 26
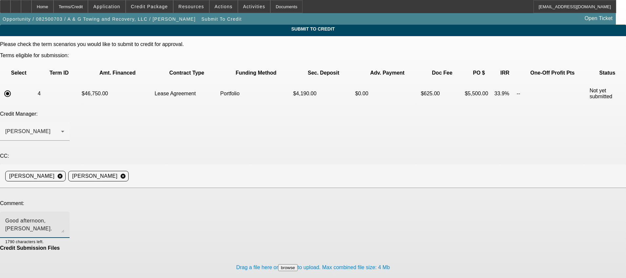
click at [64, 217] on textarea "Good afternoon, Michael. Could you take a second look at this one? I spoke with…" at bounding box center [34, 225] width 59 height 16
type textarea "Good afternoon, Michael. Could you take a second look at this one? I spoke with…"
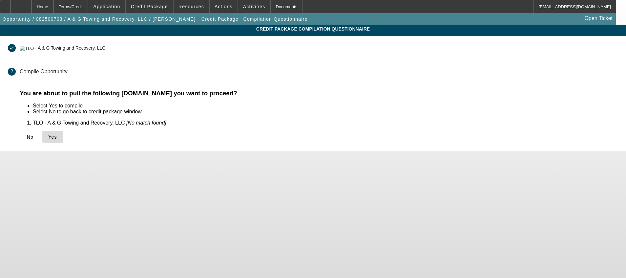
click at [57, 136] on span "Yes" at bounding box center [52, 136] width 9 height 5
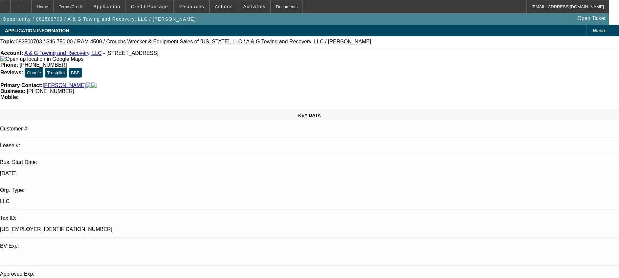
select select "0.15"
select select "2"
select select "0.1"
select select "4"
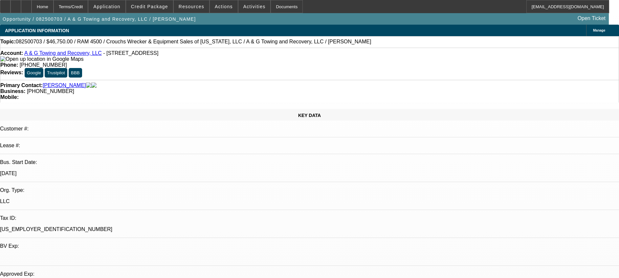
select select "0.15"
select select "2"
select select "0.1"
select select "4"
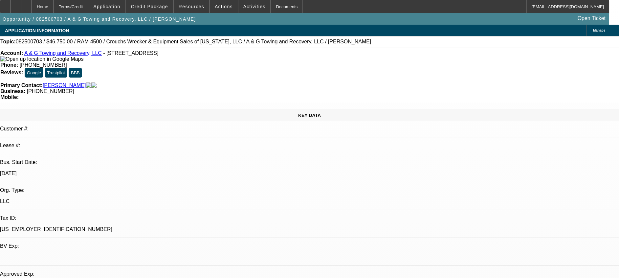
select select "0"
select select "2"
select select "0.1"
select select "4"
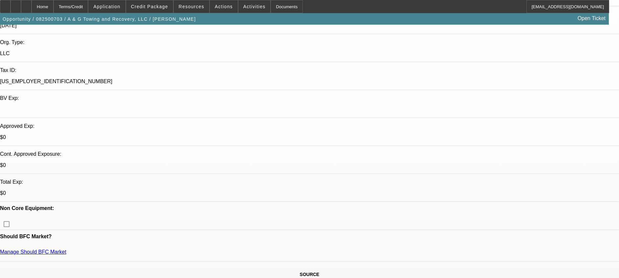
scroll to position [150, 0]
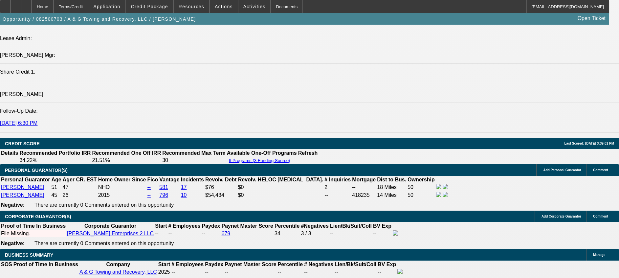
scroll to position [834, 0]
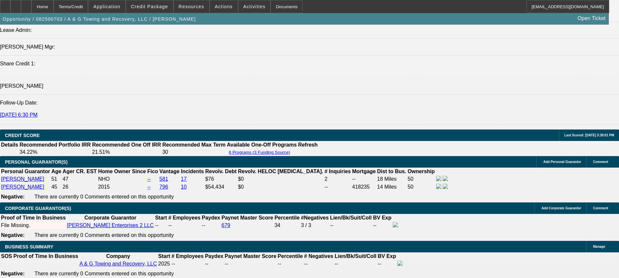
scroll to position [841, 0]
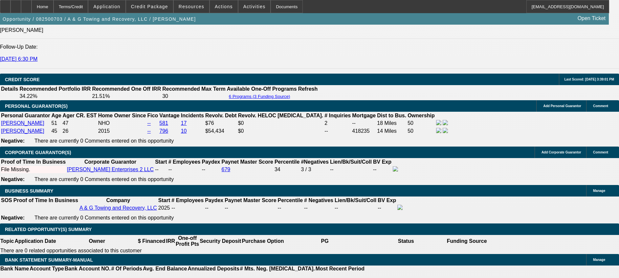
scroll to position [66, 0]
click at [32, 4] on div at bounding box center [26, 6] width 11 height 13
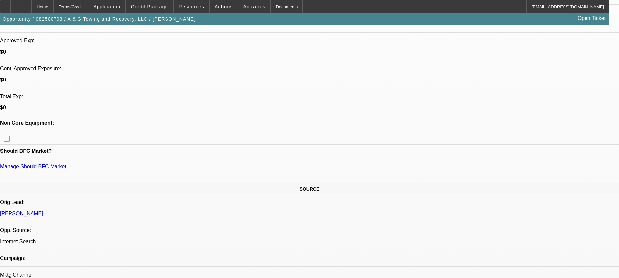
select select "0.15"
select select "2"
select select "0.1"
select select "0.15"
select select "2"
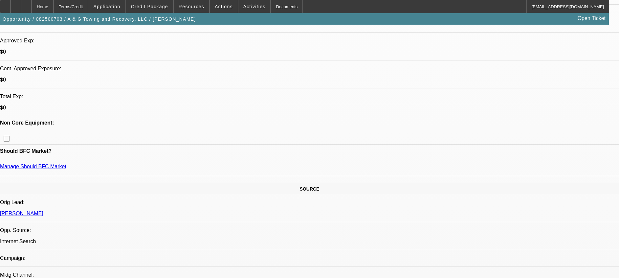
select select "0.1"
select select "0"
select select "2"
select select "0.1"
select select "1"
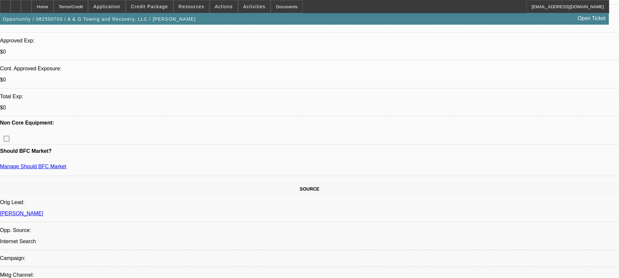
select select "2"
select select "4"
select select "1"
select select "2"
select select "4"
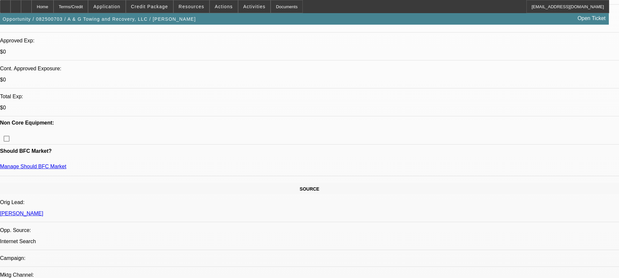
select select "1"
select select "2"
select select "4"
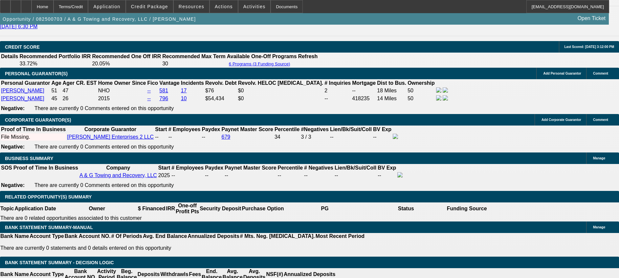
scroll to position [873, 0]
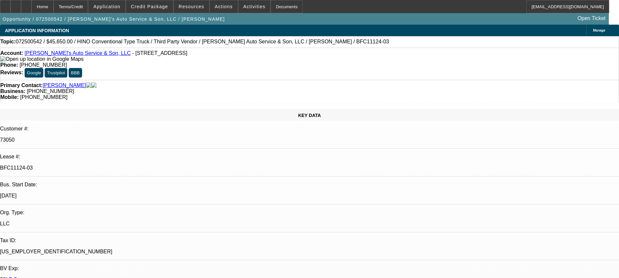
select select "0"
select select "0.1"
select select "0"
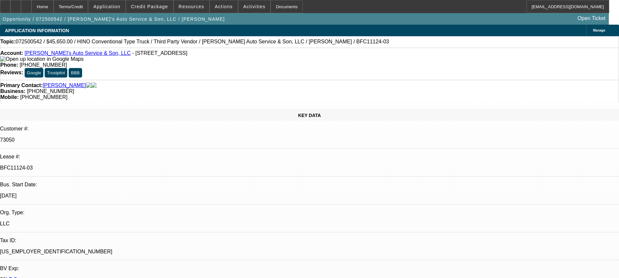
select select "0"
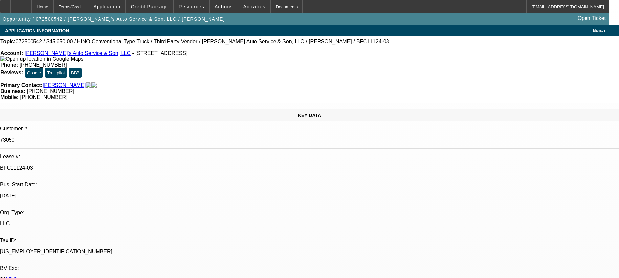
select select "0"
select select "0.1"
select select "1"
select select "4"
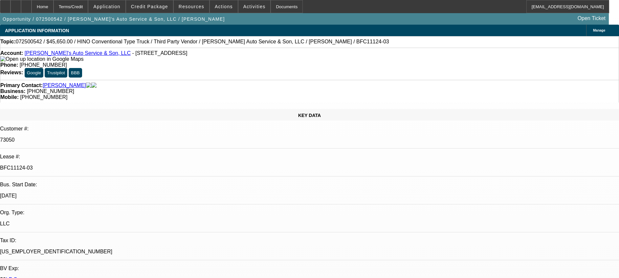
select select "1"
select select "6"
select select "1"
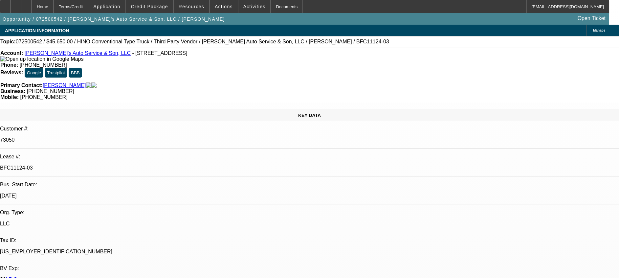
select select "6"
select select "1"
select select "4"
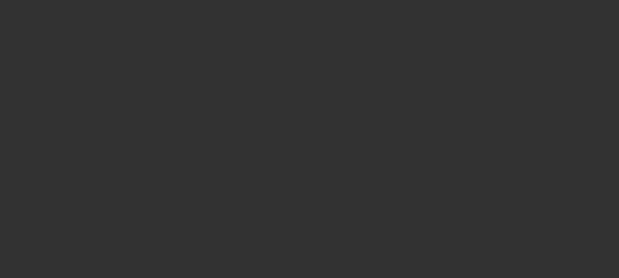
select select "0"
select select "2"
select select "0.1"
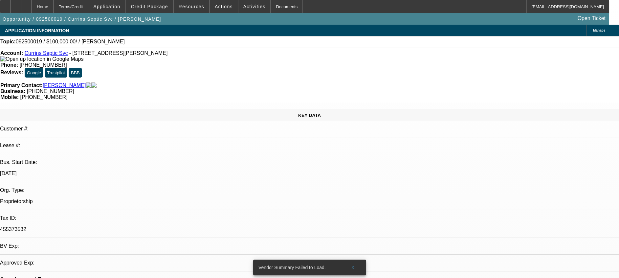
select select "1"
select select "2"
select select "4"
click at [120, 6] on span "Application" at bounding box center [106, 6] width 27 height 5
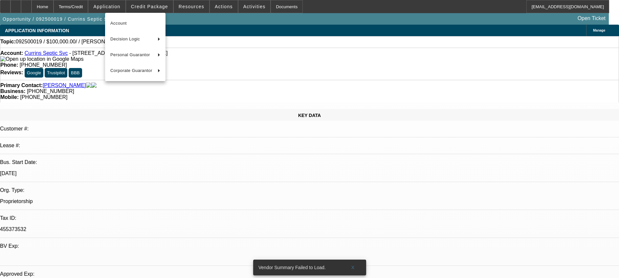
click at [151, 4] on div at bounding box center [309, 139] width 619 height 278
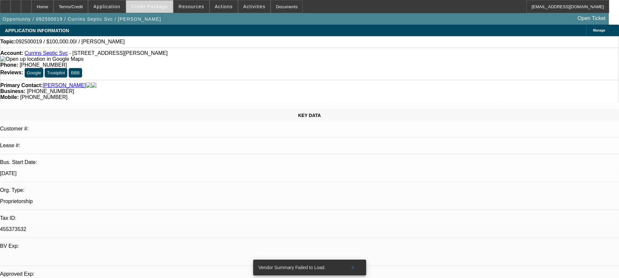
click at [151, 4] on span "Credit Package" at bounding box center [149, 6] width 37 height 5
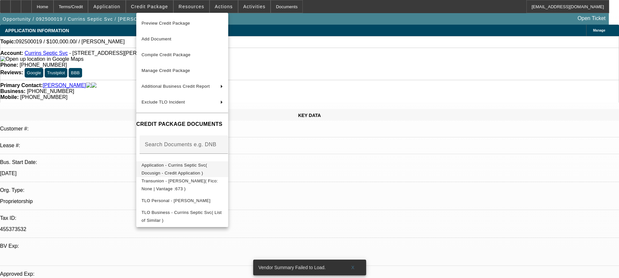
click at [192, 168] on span "Application - Currins Septic Svc( Docusign - Credit Application )" at bounding box center [174, 168] width 66 height 13
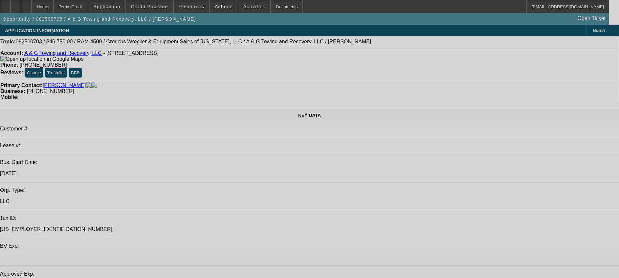
select select "0.15"
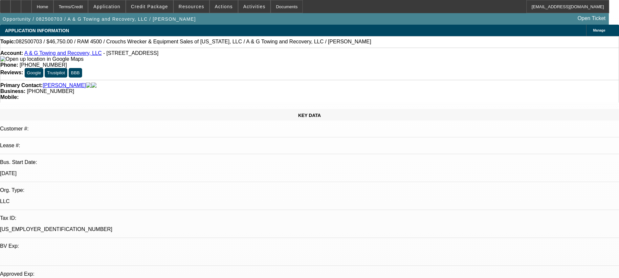
select select "2"
select select "0.1"
select select "0.15"
select select "2"
select select "0.1"
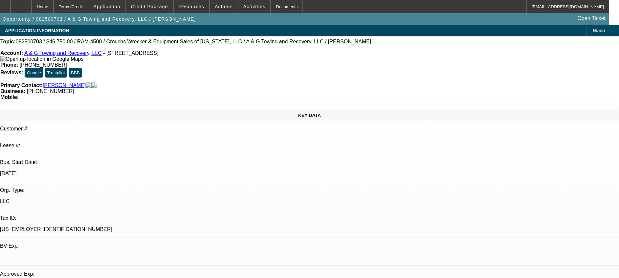
select select "0"
select select "2"
select select "0.1"
select select "1"
select select "2"
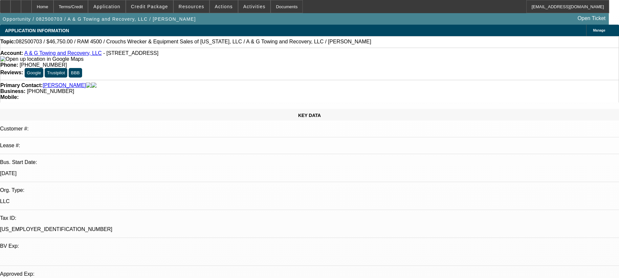
select select "4"
select select "1"
select select "2"
select select "4"
select select "1"
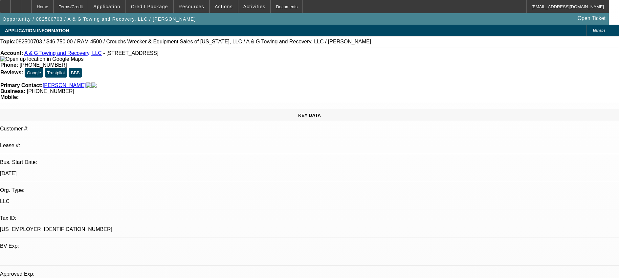
select select "2"
select select "4"
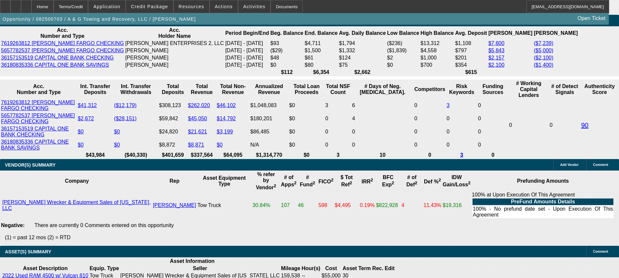
scroll to position [1181, 0]
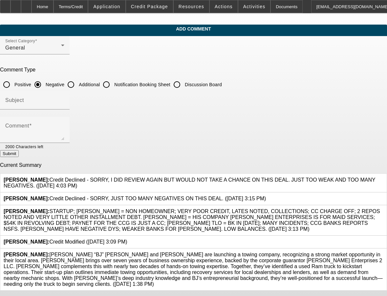
scroll to position [27, 0]
click at [383, 252] on div at bounding box center [383, 269] width 0 height 35
click at [383, 252] on link at bounding box center [383, 252] width 0 height 0
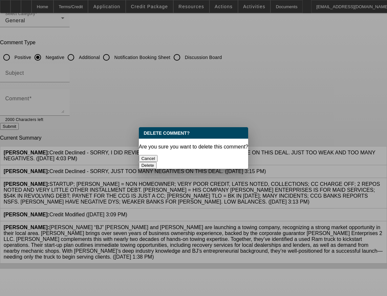
scroll to position [0, 0]
click at [157, 162] on button "Delete" at bounding box center [148, 165] width 18 height 7
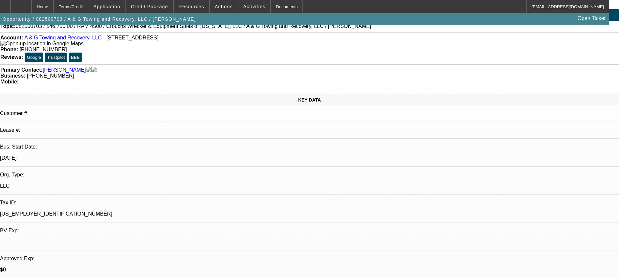
select select "0.15"
select select "2"
select select "0.1"
select select "0.15"
select select "2"
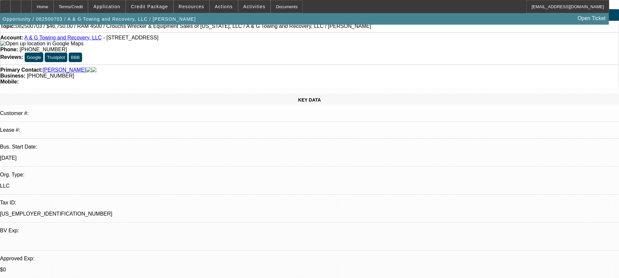
select select "0.1"
select select "0.15"
select select "2"
select select "0.1"
select select "0"
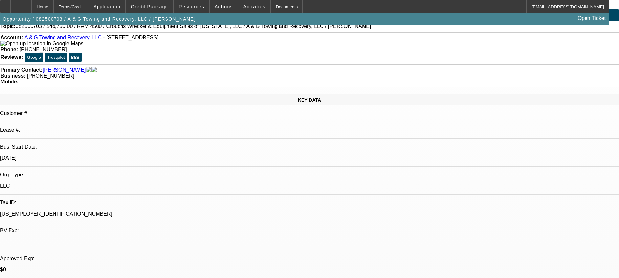
select select "2"
select select "0.1"
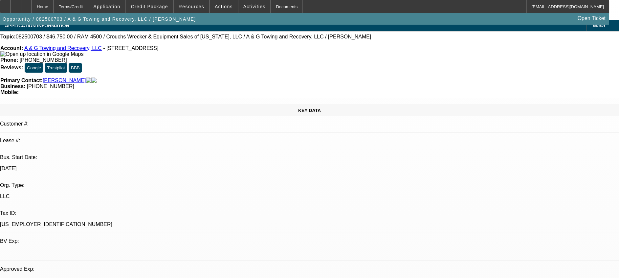
select select "1"
select select "2"
select select "4"
select select "1"
select select "2"
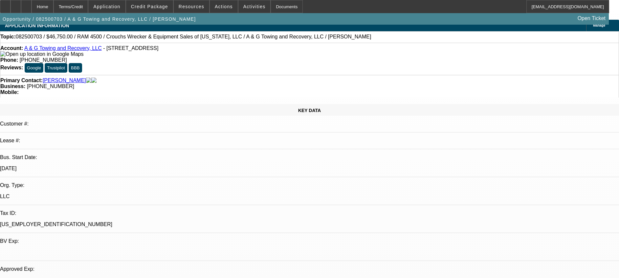
select select "4"
select select "1"
select select "2"
select select "4"
select select "1"
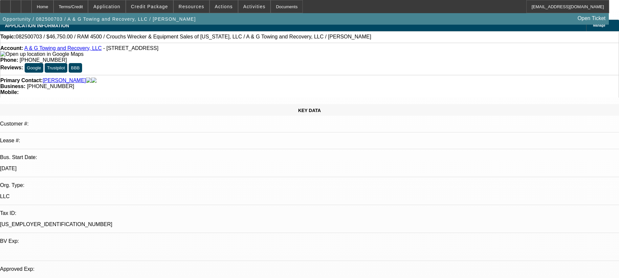
select select "2"
select select "4"
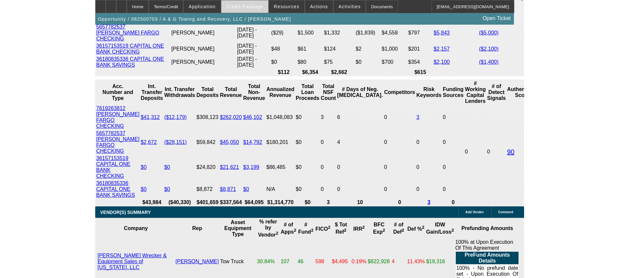
scroll to position [1024, 0]
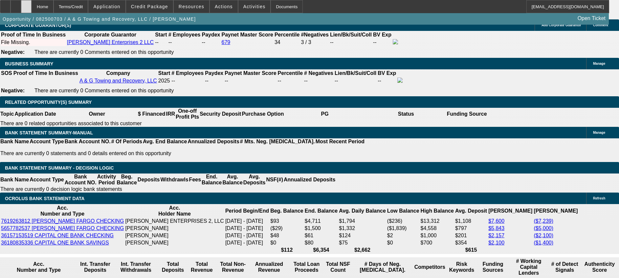
click at [26, 4] on icon at bounding box center [26, 4] width 0 height 0
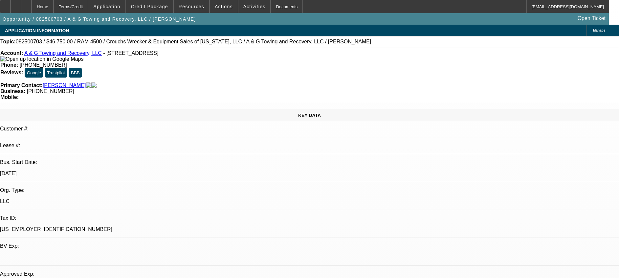
select select "0.15"
select select "2"
select select "0.1"
select select "0.15"
select select "2"
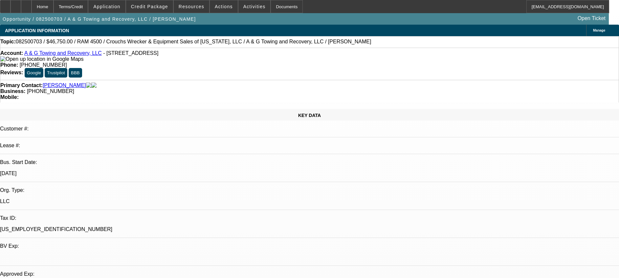
select select "0.1"
select select "0.15"
select select "2"
select select "0.1"
select select "0"
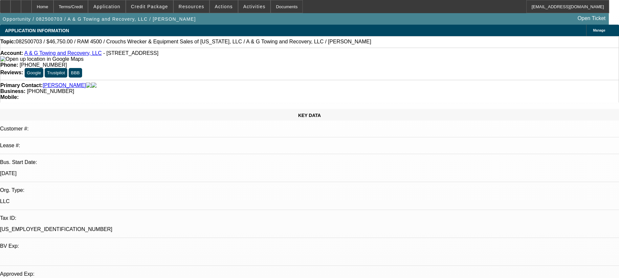
select select "2"
select select "0.1"
select select "1"
select select "2"
select select "4"
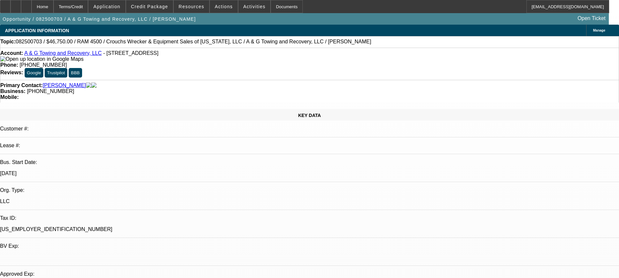
select select "1"
select select "2"
select select "4"
select select "1"
select select "2"
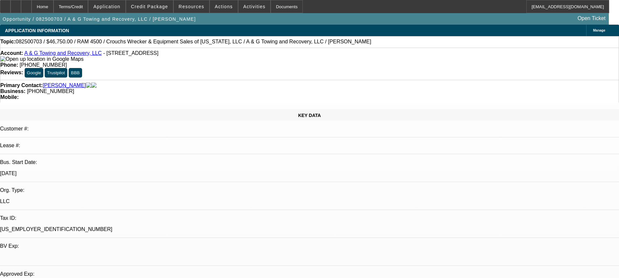
select select "4"
select select "1"
select select "2"
select select "4"
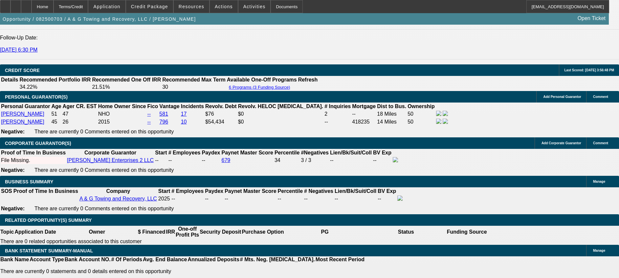
scroll to position [886, 0]
